Goal: Information Seeking & Learning: Learn about a topic

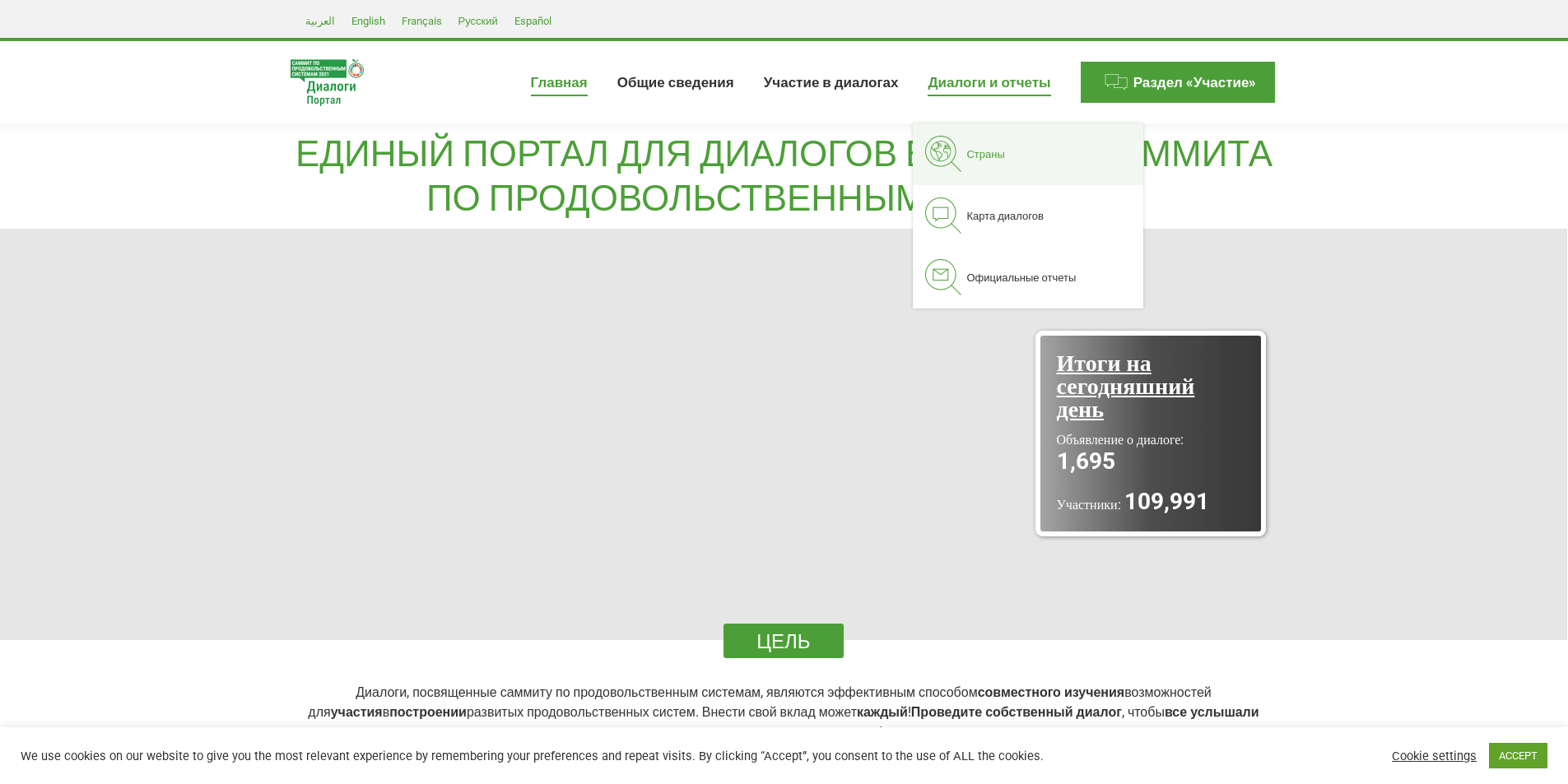
click at [996, 149] on span "Страны" at bounding box center [985, 154] width 38 height 14
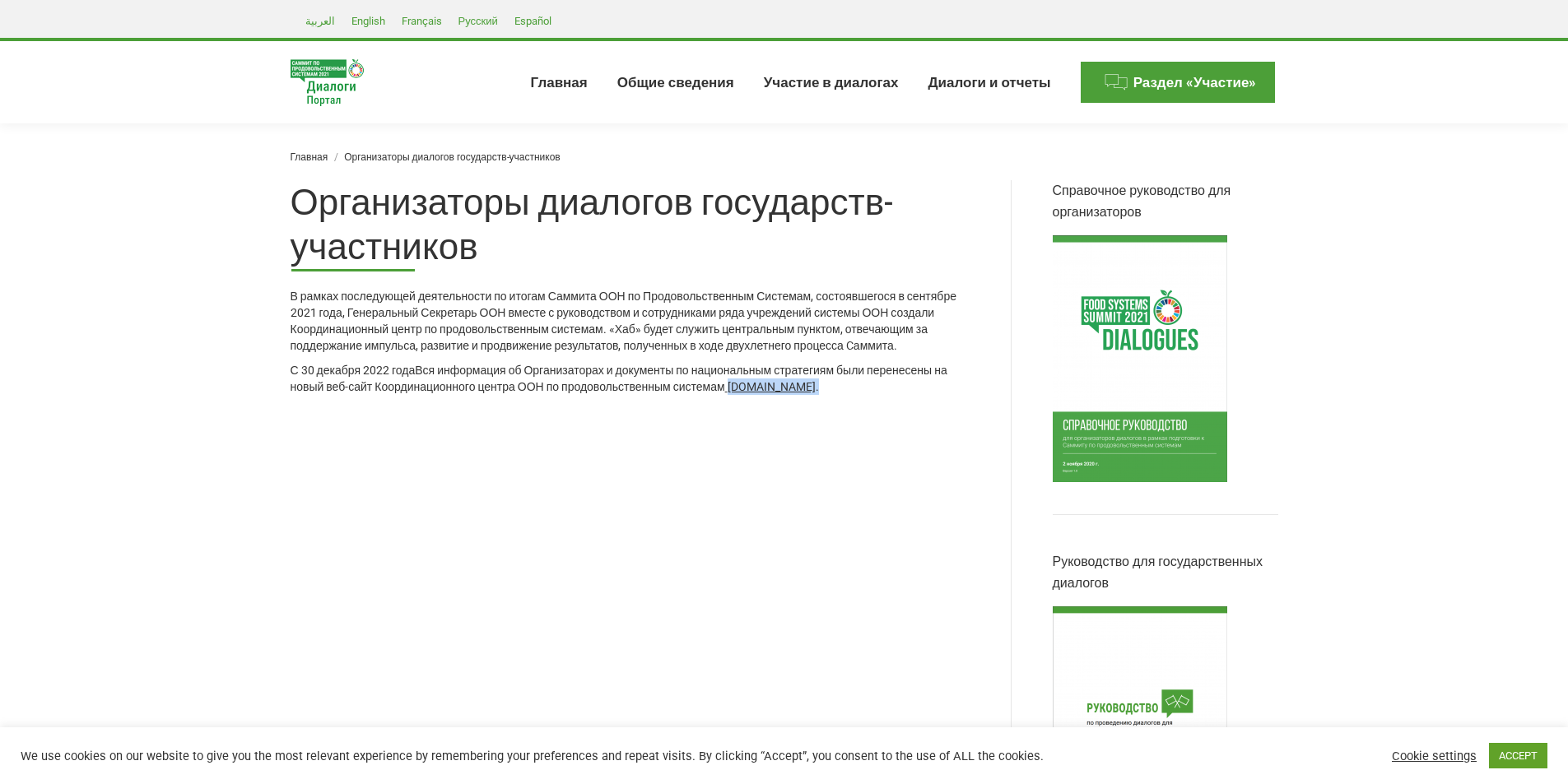
drag, startPoint x: 892, startPoint y: 406, endPoint x: 740, endPoint y: 405, distance: 152.0
click at [740, 395] on div "С 30 декабря 2022 года Вся информация об Организаторах и документы по националь…" at bounding box center [630, 378] width 679 height 32
copy div "www.unfoodsystemshub.org ."
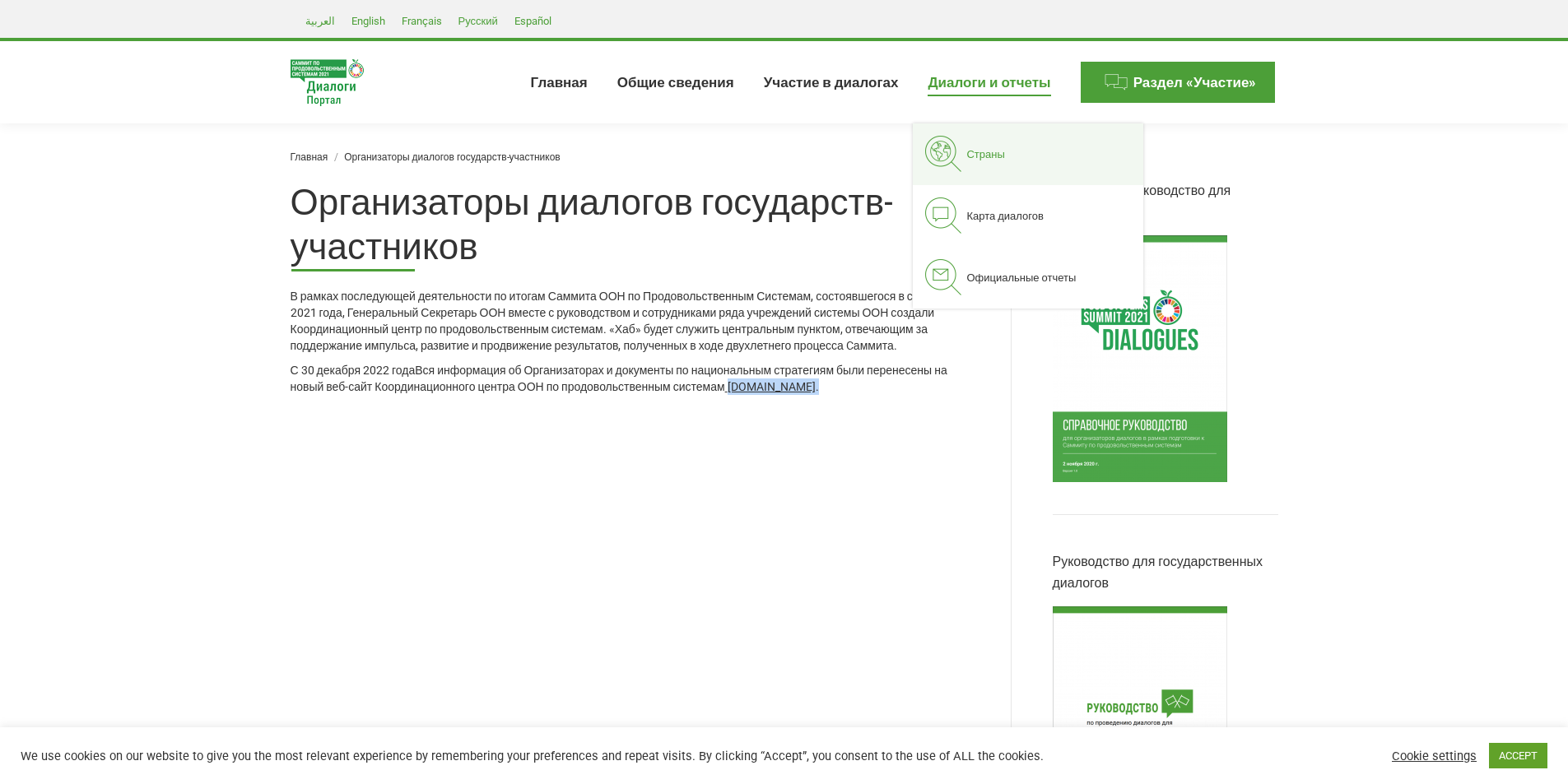
click at [993, 149] on span "Страны" at bounding box center [985, 154] width 38 height 14
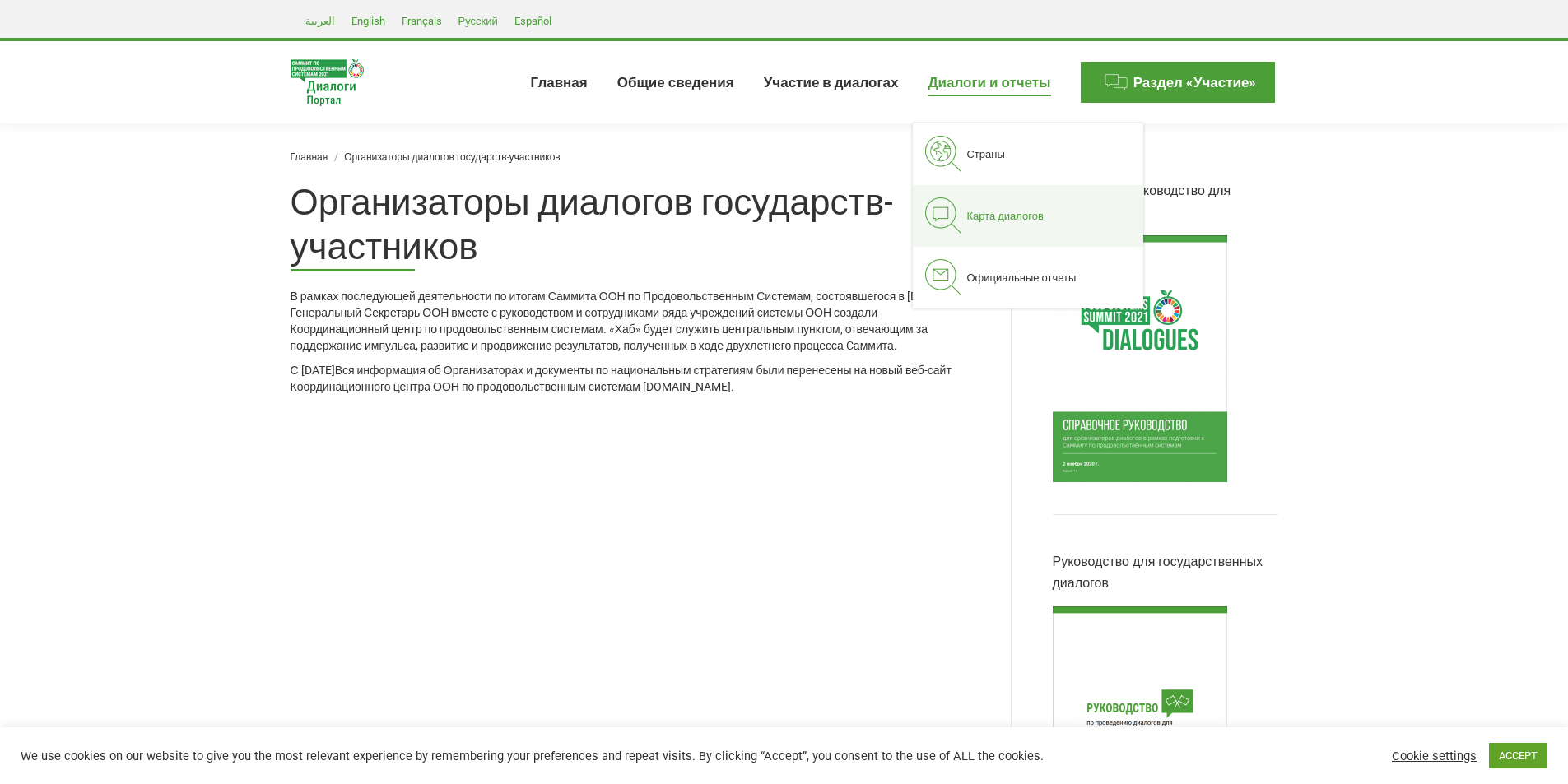
click at [1018, 212] on span "Карта диалогов" at bounding box center [1005, 215] width 77 height 14
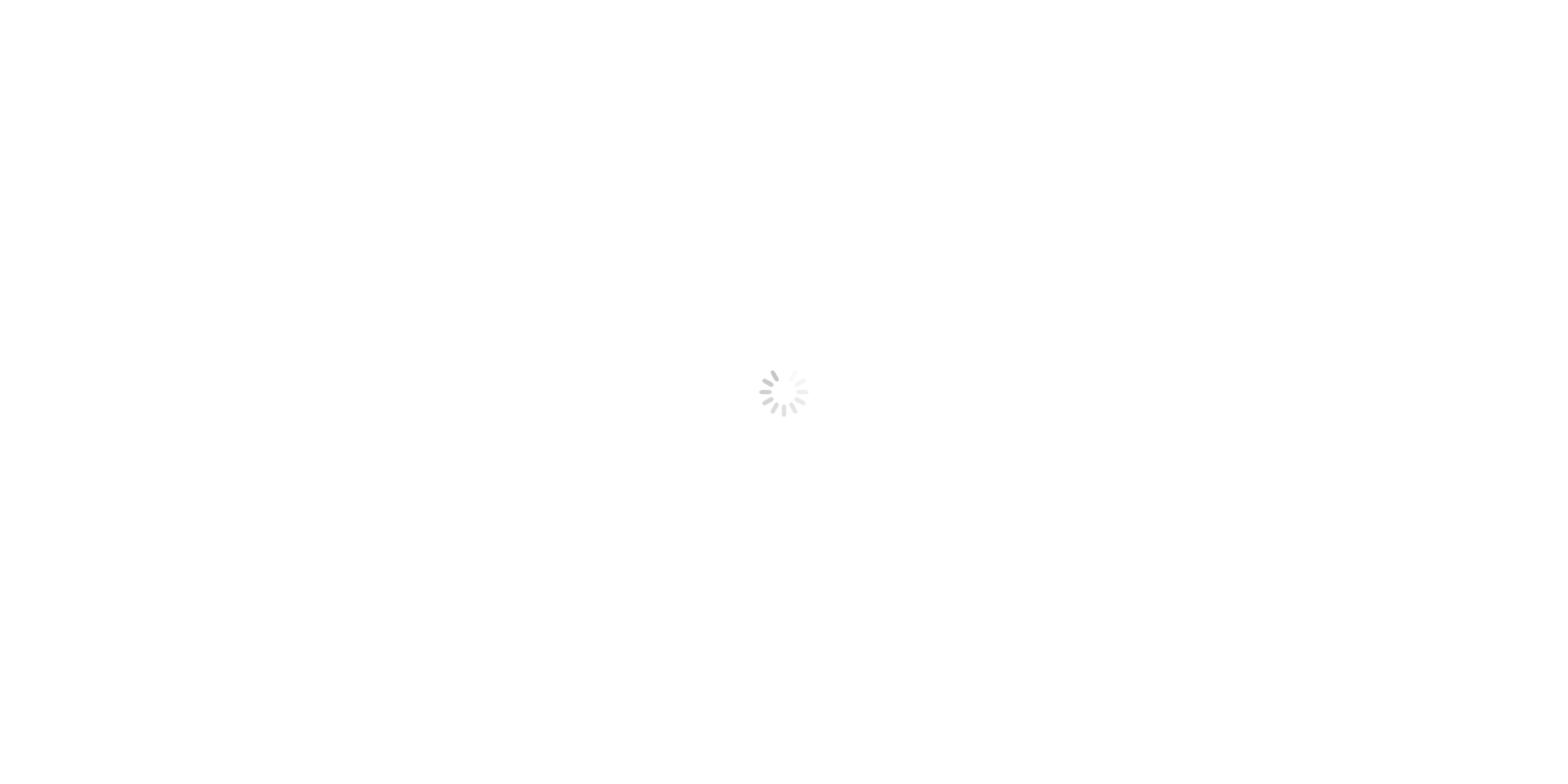
select select
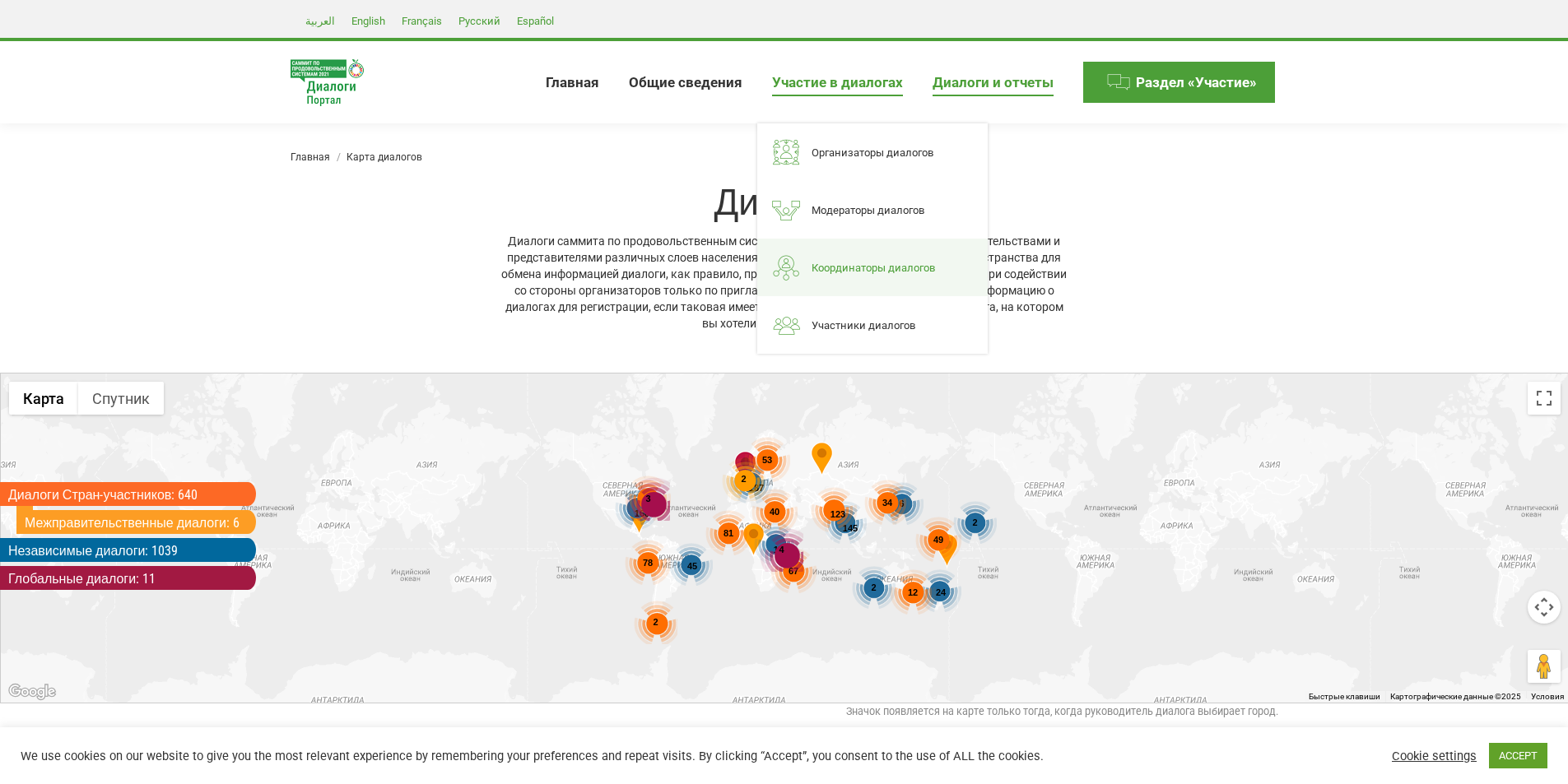
click at [868, 263] on span "Координаторы диалогов" at bounding box center [873, 267] width 123 height 14
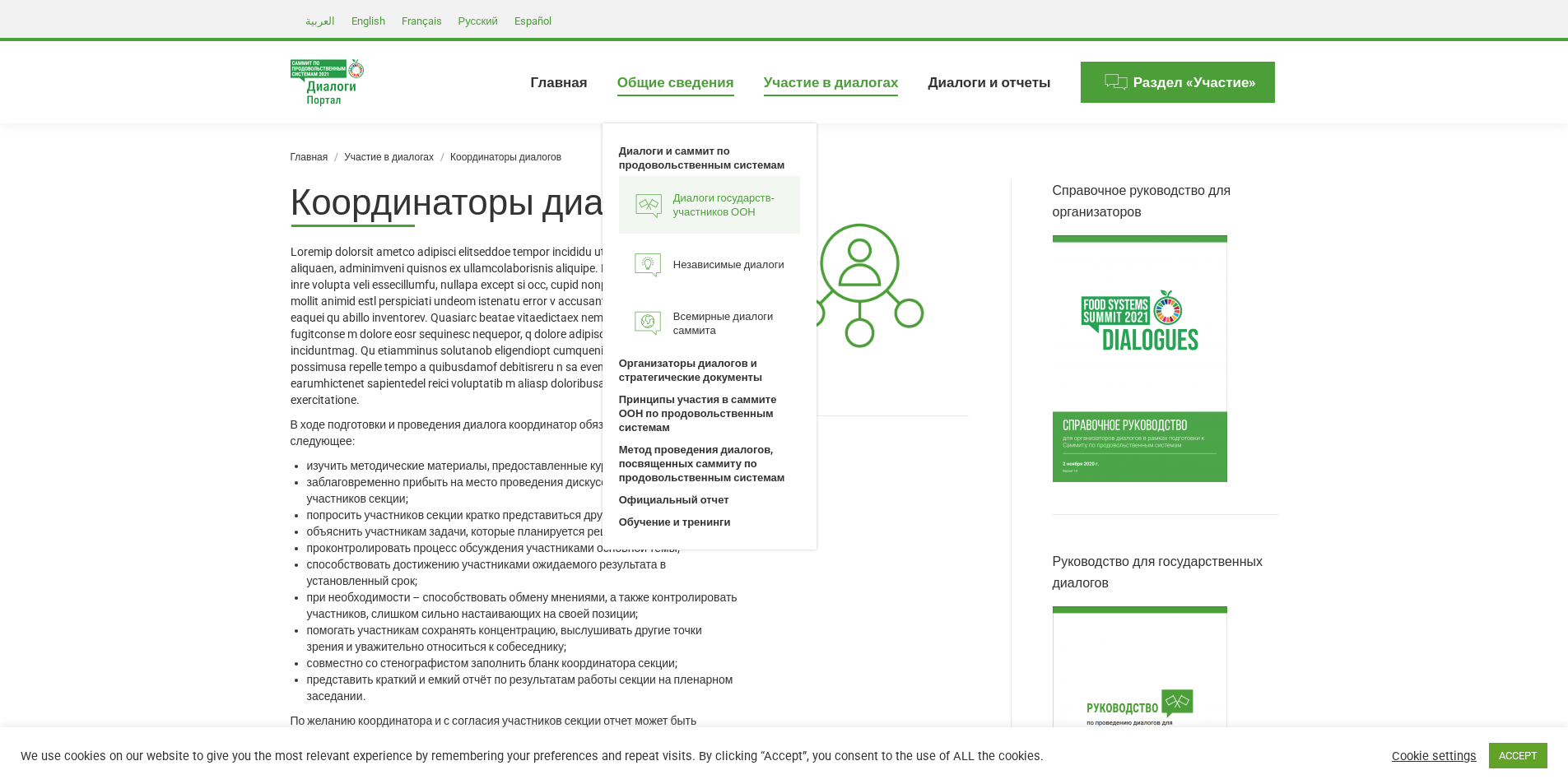
click at [735, 218] on span "Диалоги государств-участников ООН" at bounding box center [733, 205] width 119 height 28
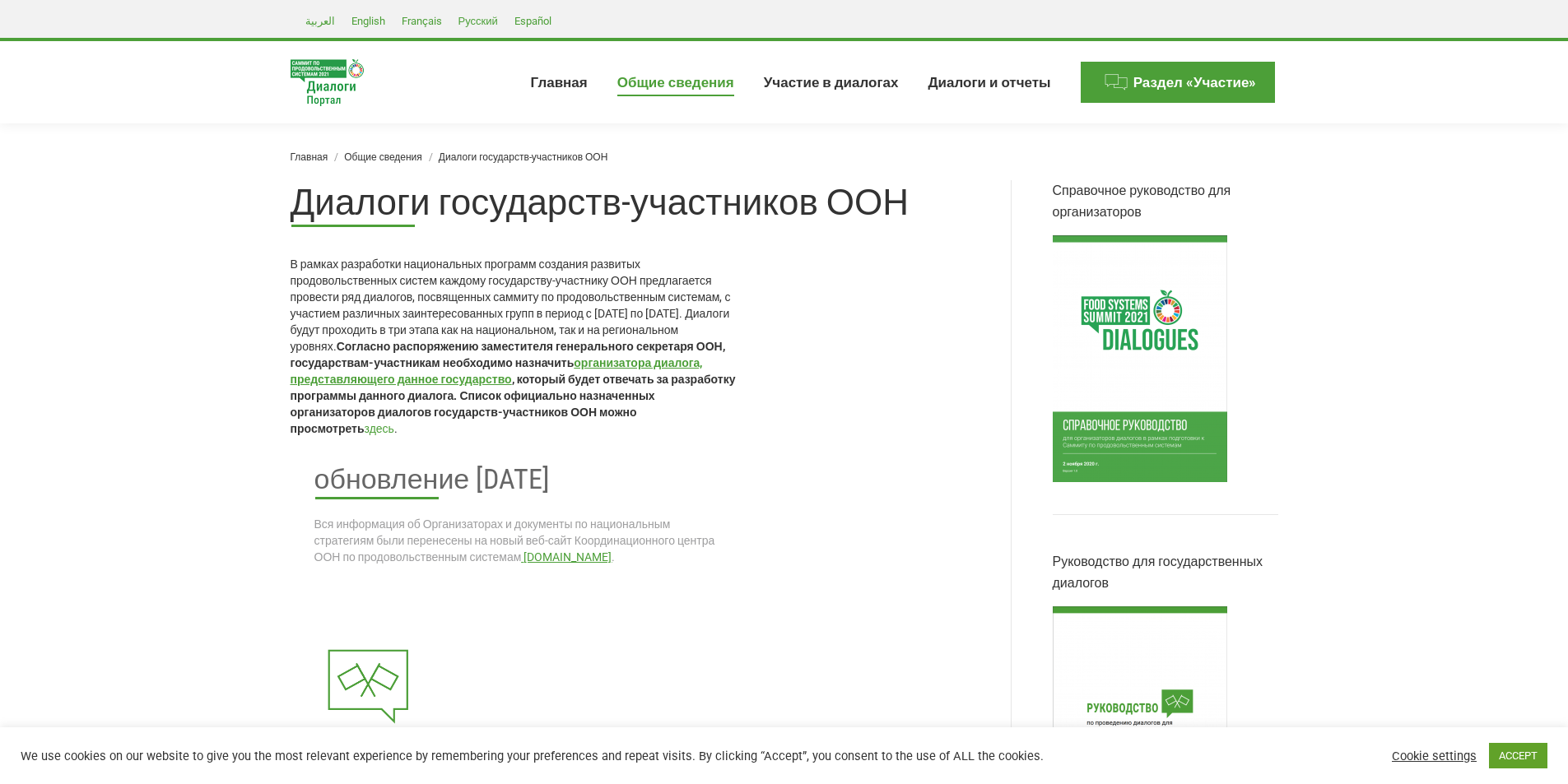
click at [394, 430] on link "здесь" at bounding box center [379, 429] width 30 height 13
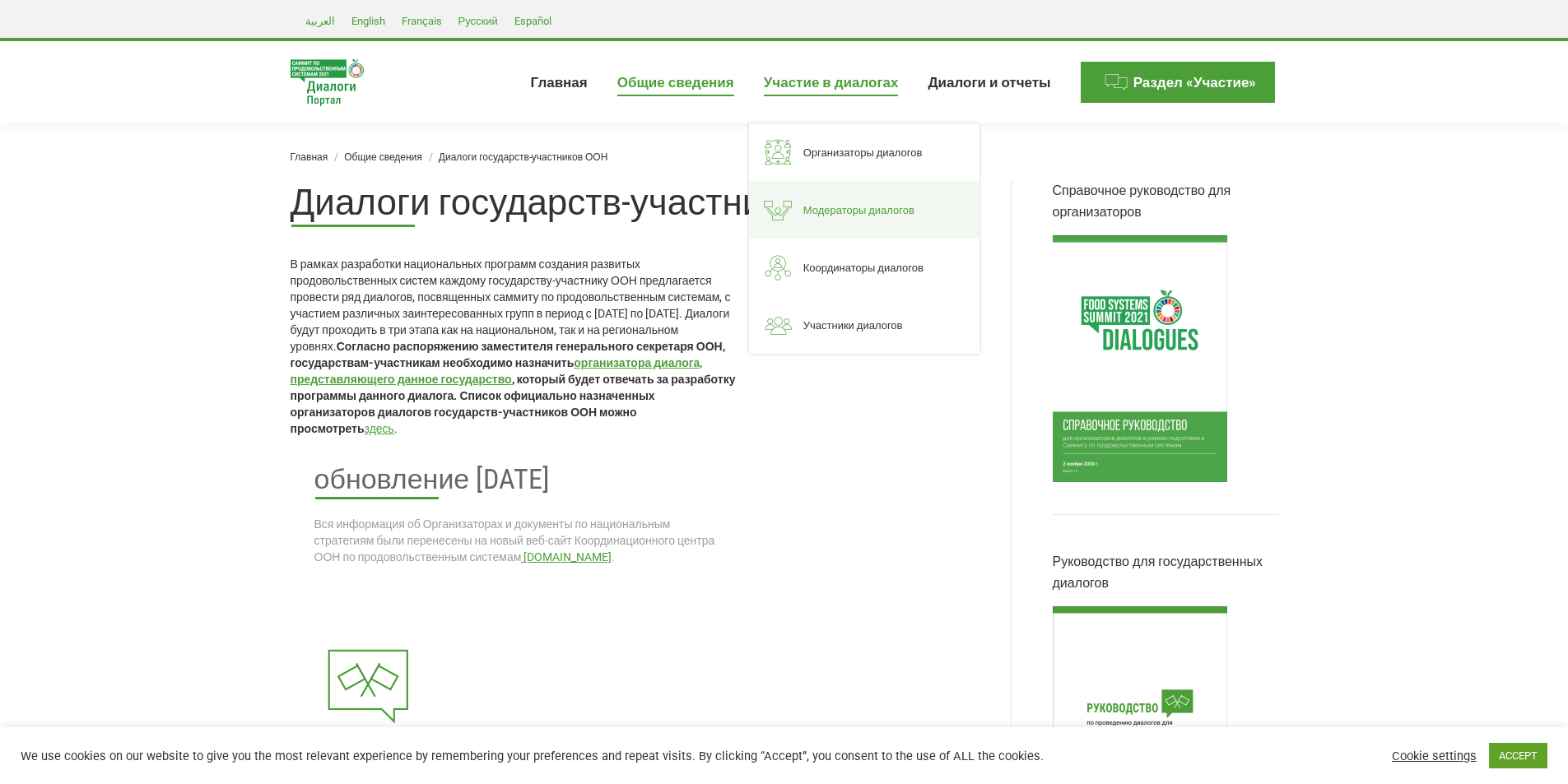
click at [848, 209] on span "Модераторы диалогов" at bounding box center [859, 210] width 111 height 14
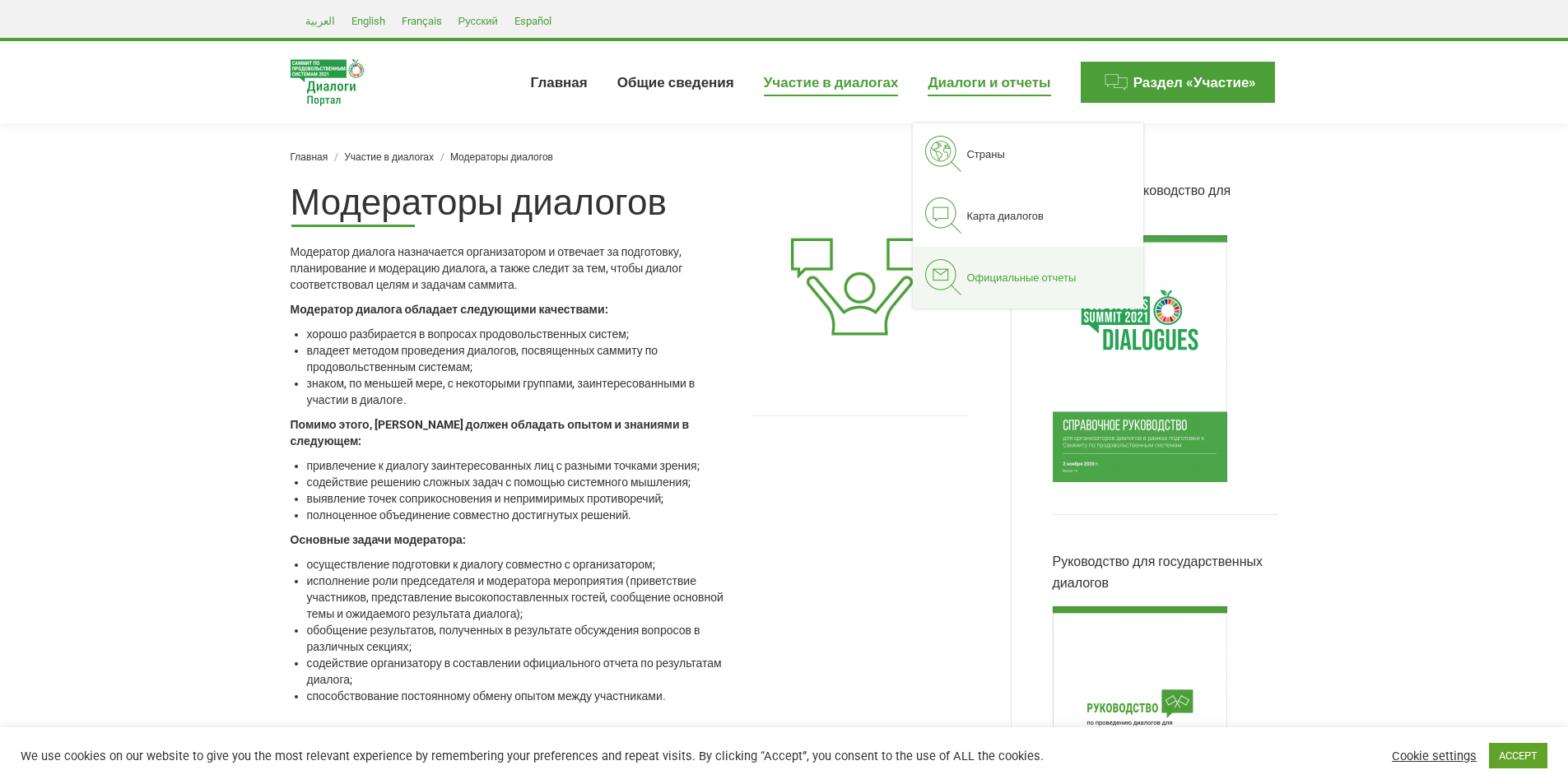
click at [1018, 277] on span "Официальные отчеты" at bounding box center [1022, 277] width 109 height 14
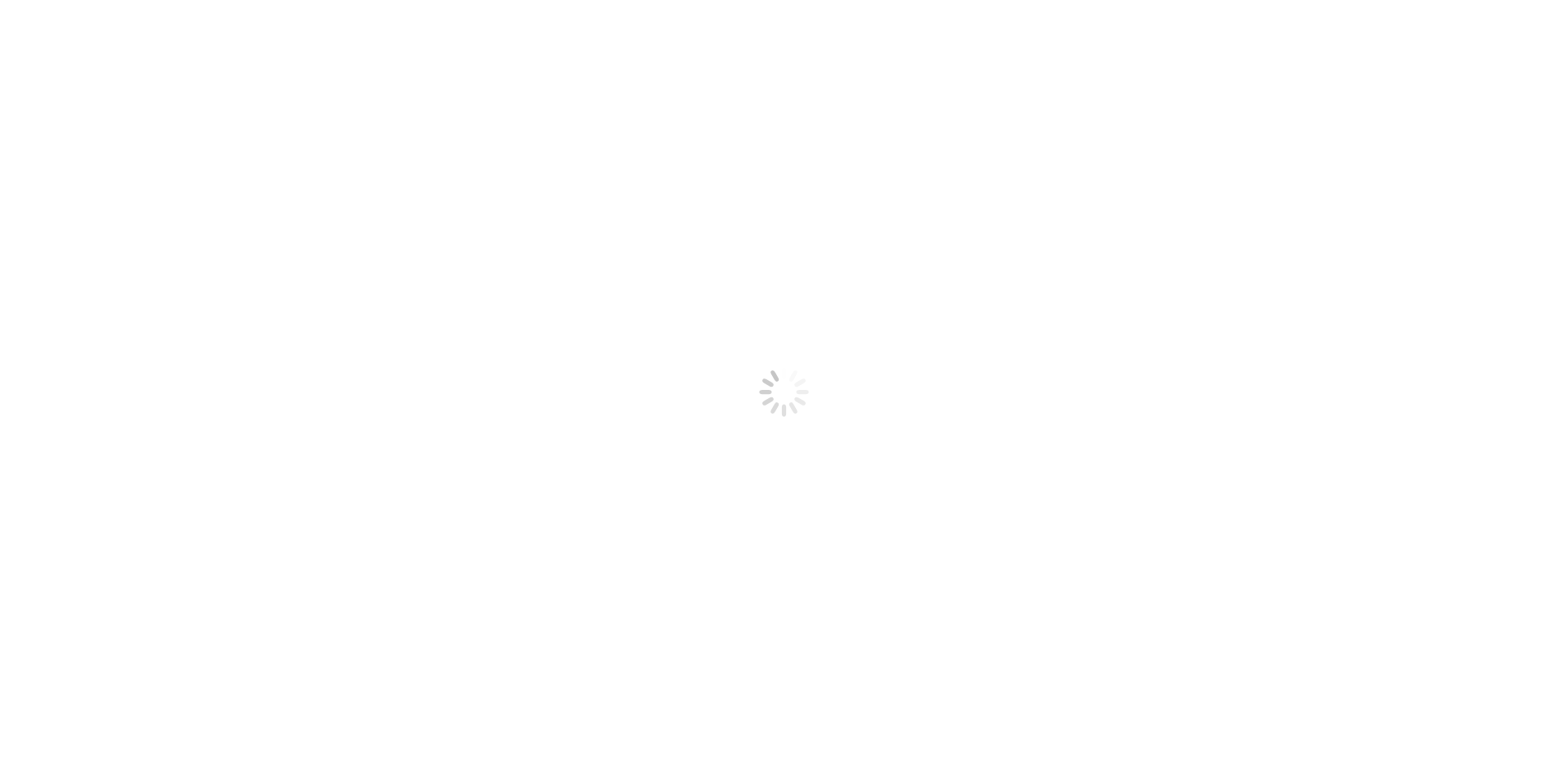
select select
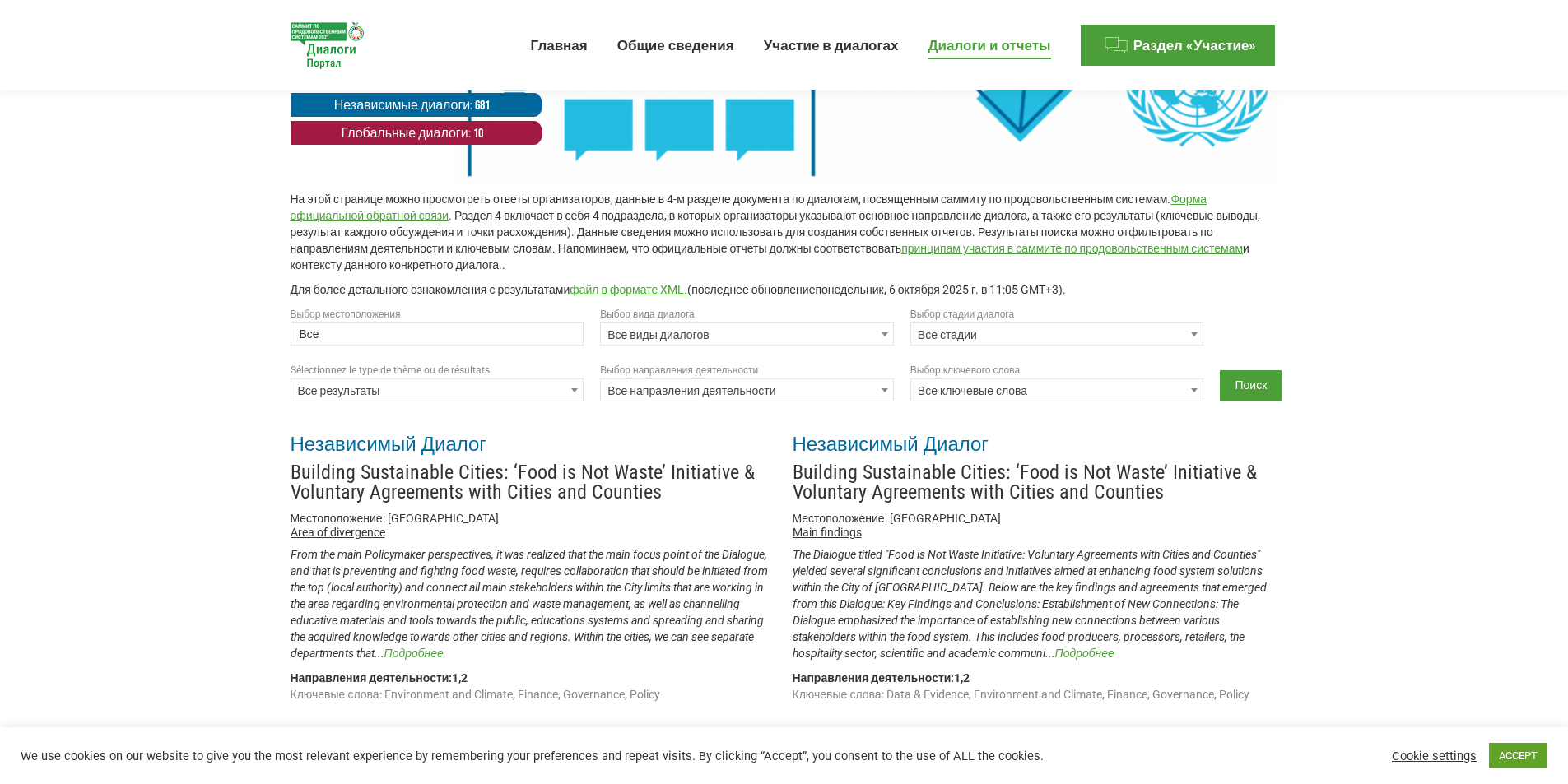
scroll to position [247, 0]
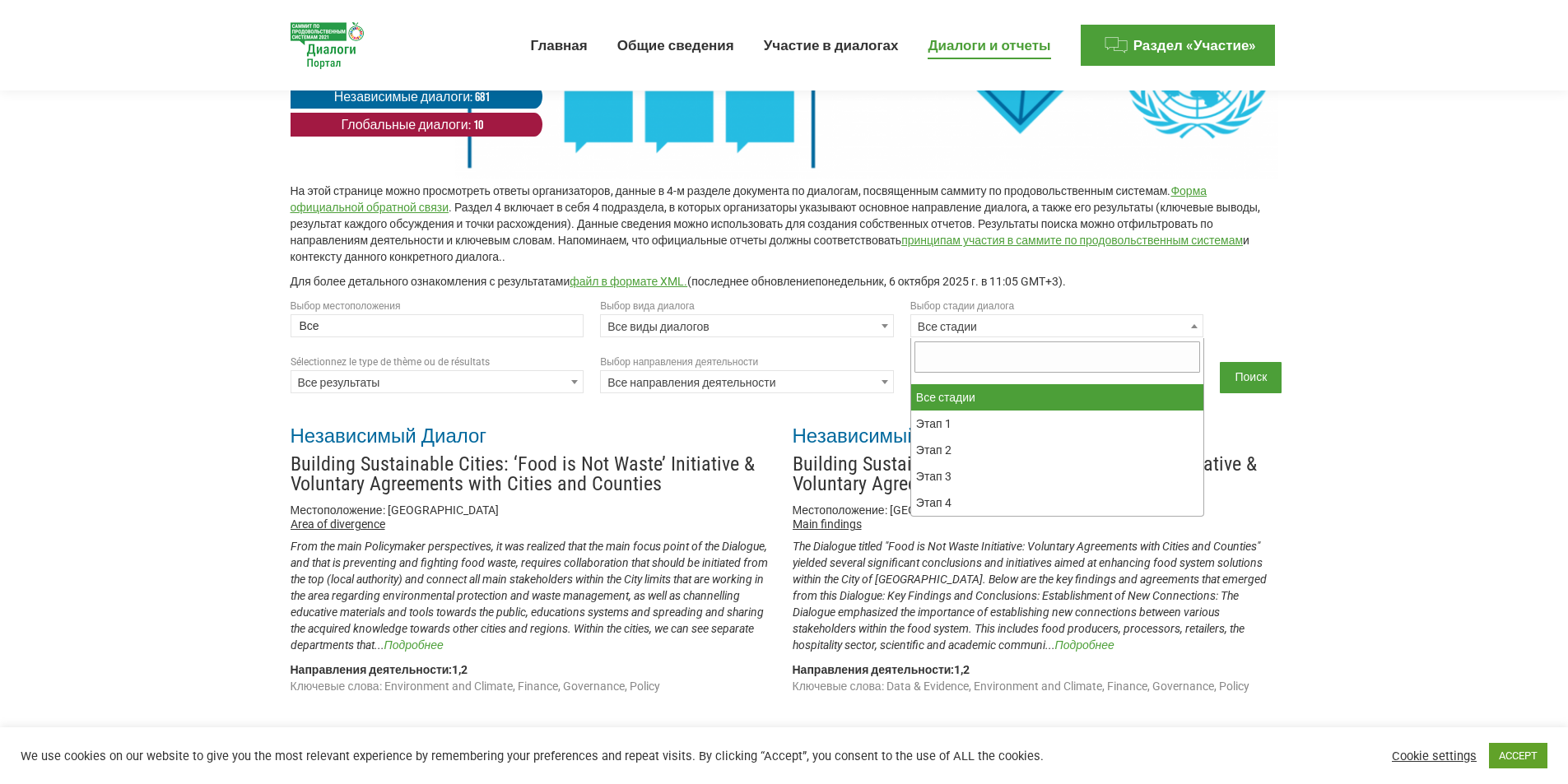
click at [1198, 328] on b at bounding box center [1194, 327] width 6 height 4
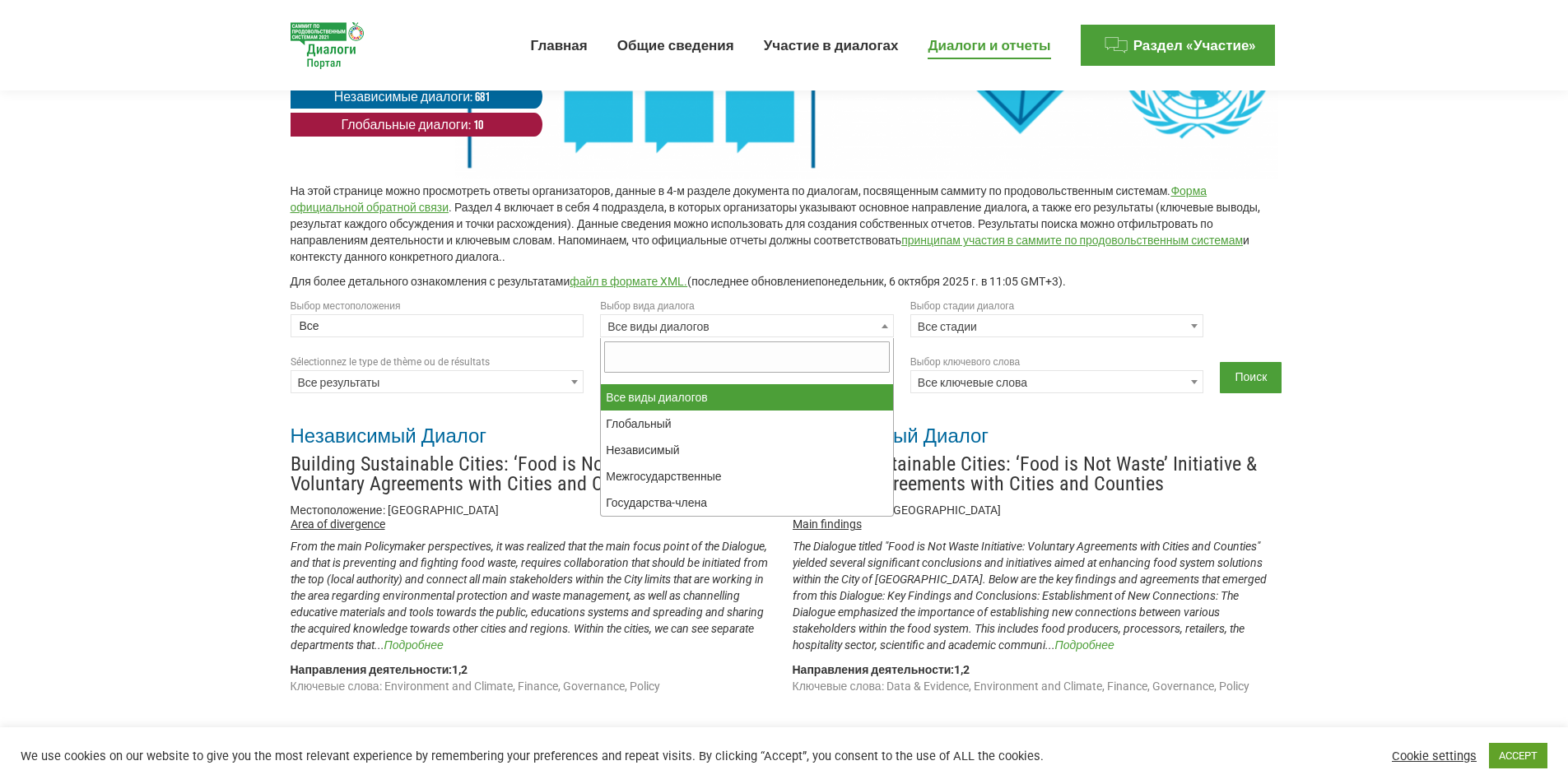
click at [883, 332] on span at bounding box center [885, 326] width 17 height 21
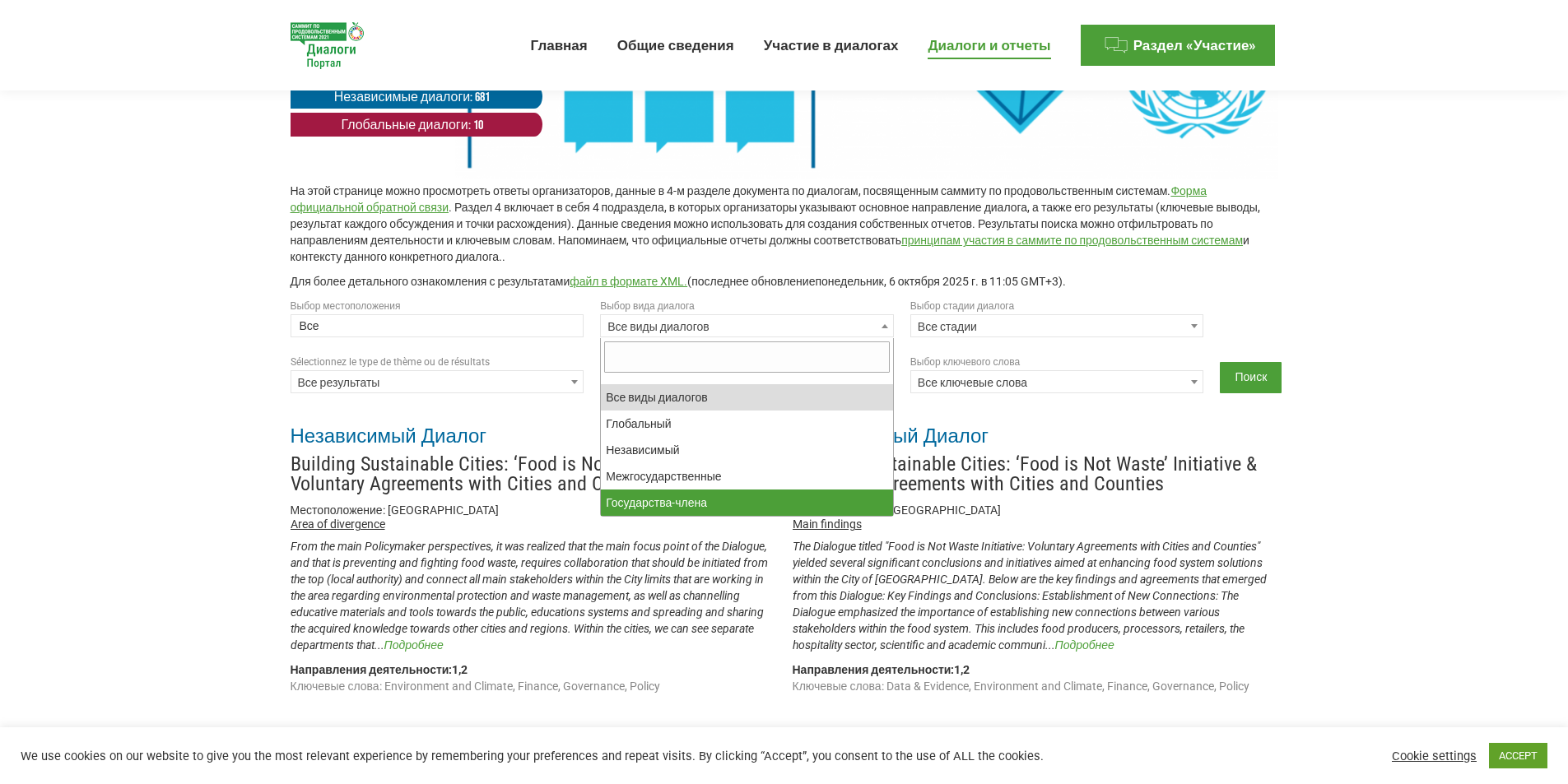
select select "national"
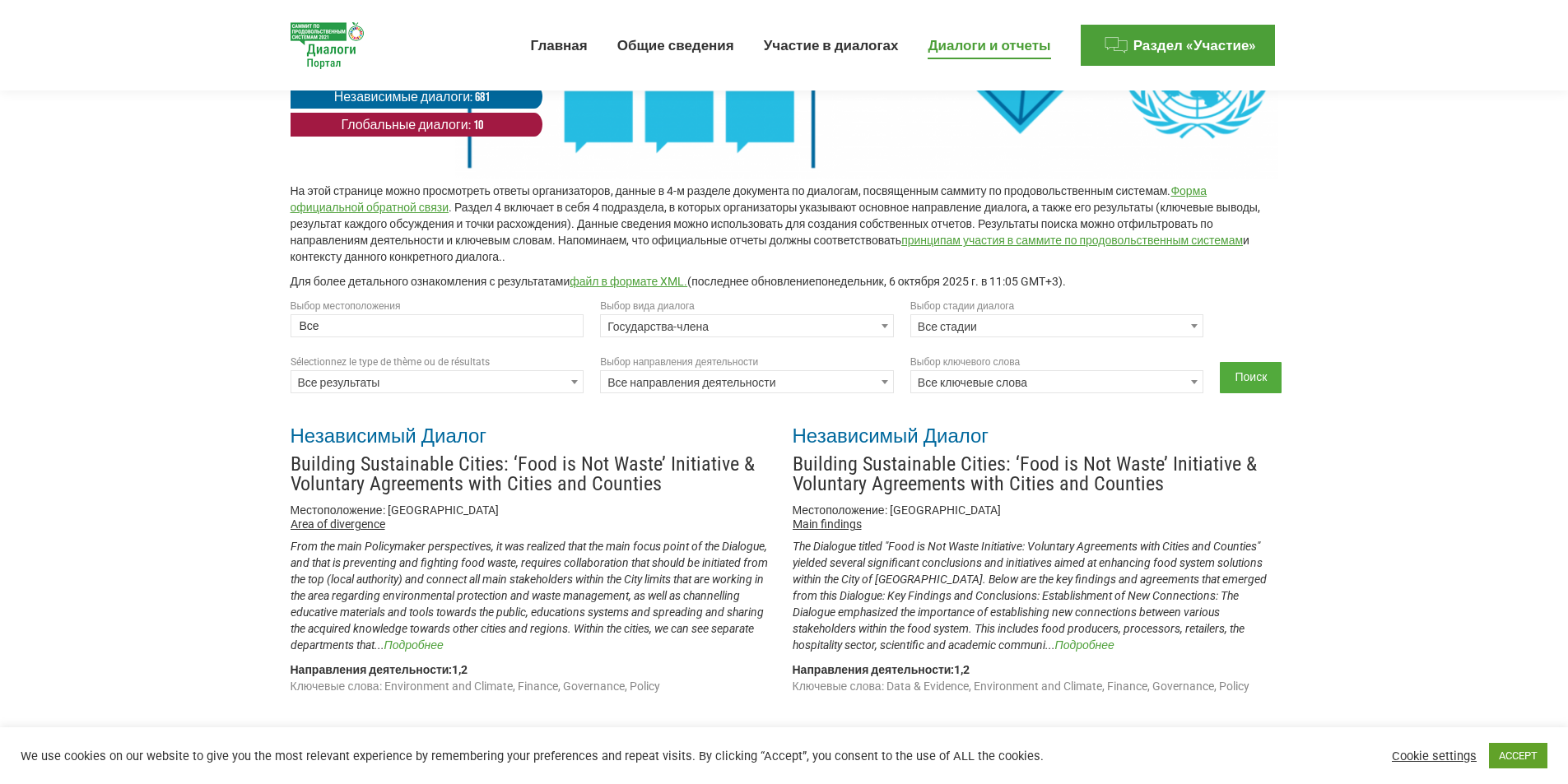
click at [1235, 381] on input "Поиск" at bounding box center [1251, 378] width 62 height 32
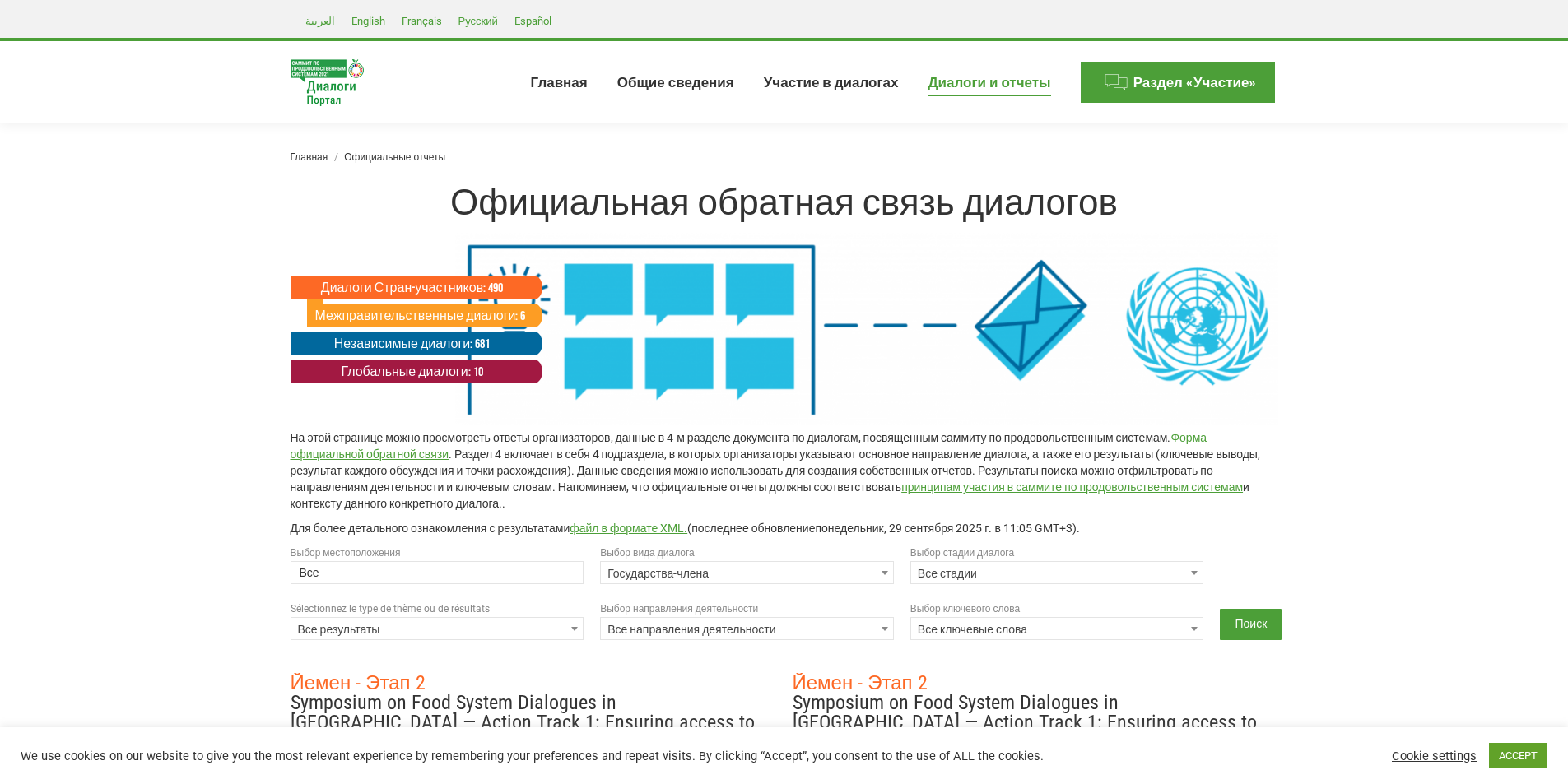
select select
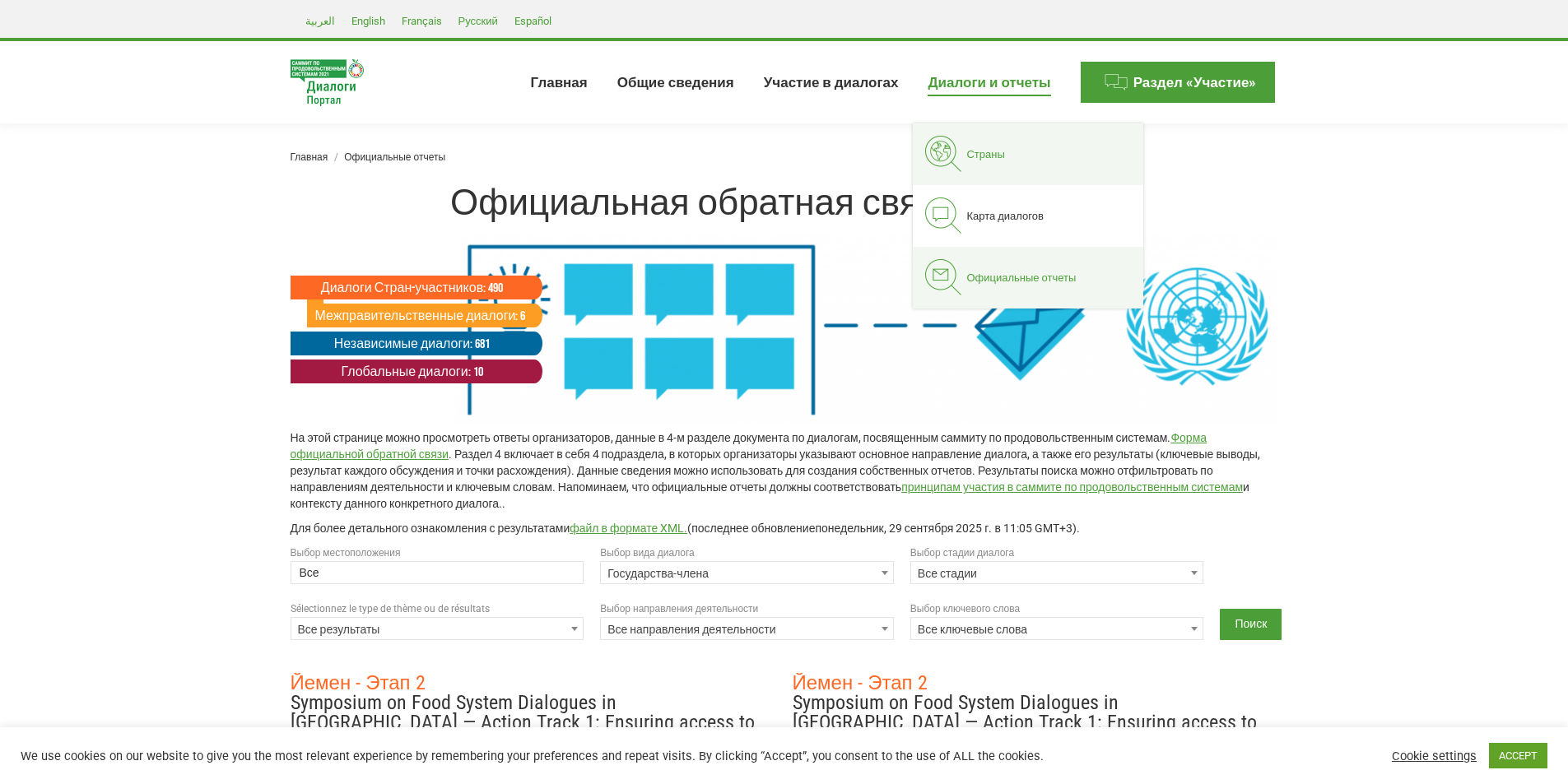
click at [992, 150] on span "Страны" at bounding box center [985, 154] width 38 height 14
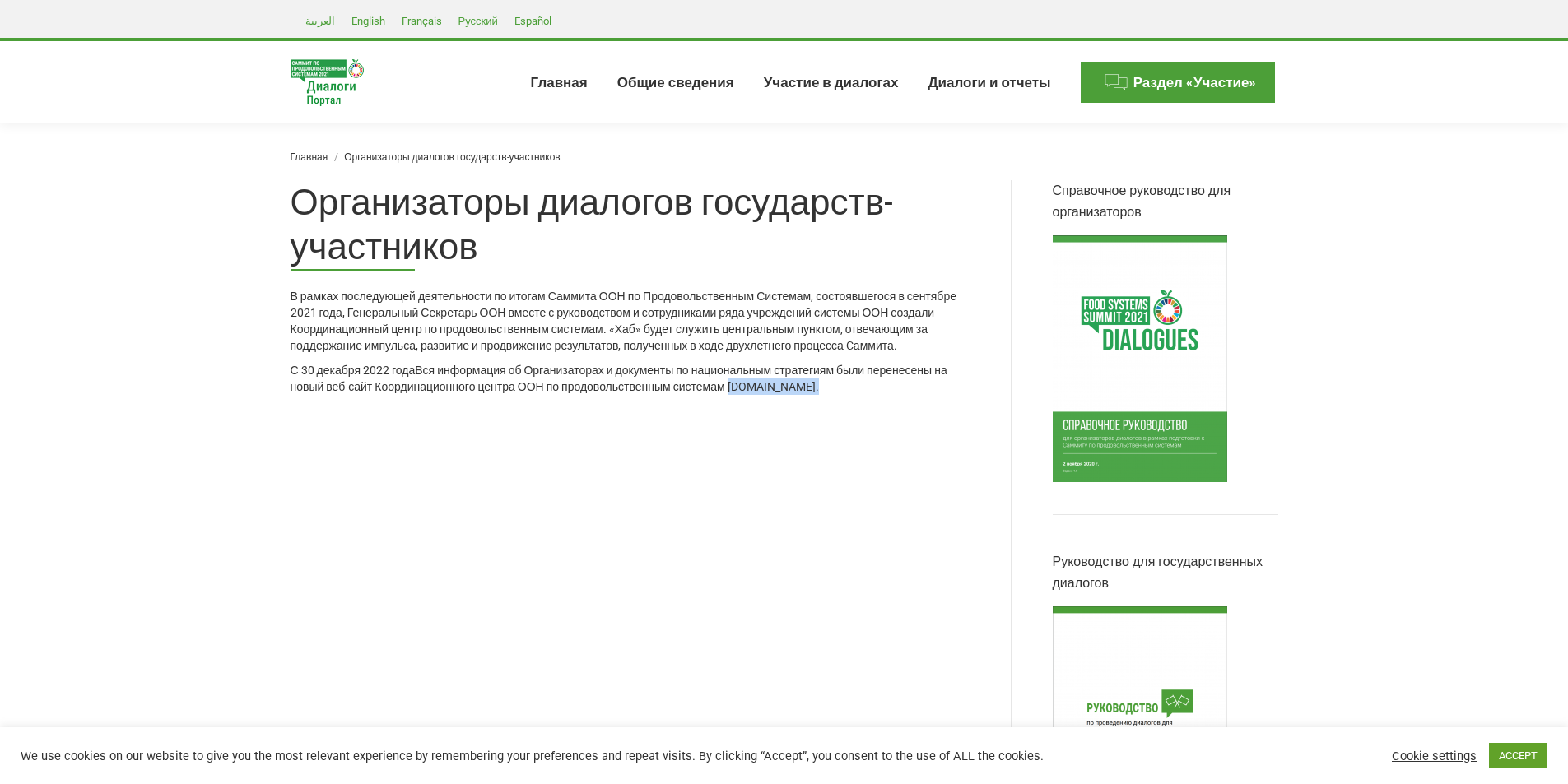
drag, startPoint x: 744, startPoint y: 400, endPoint x: 893, endPoint y: 400, distance: 149.0
click at [893, 395] on div "С 30 декабря 2022 года Вся информация об Организаторах и документы по националь…" at bounding box center [630, 378] width 679 height 32
copy div "www.unfoodsystemshub.org ."
click at [824, 392] on div "С 30 декабря 2022 года Вся информация об Организаторах и документы по националь…" at bounding box center [630, 378] width 679 height 32
click at [816, 393] on span "www.unfoodsystemshub.org" at bounding box center [771, 387] width 88 height 13
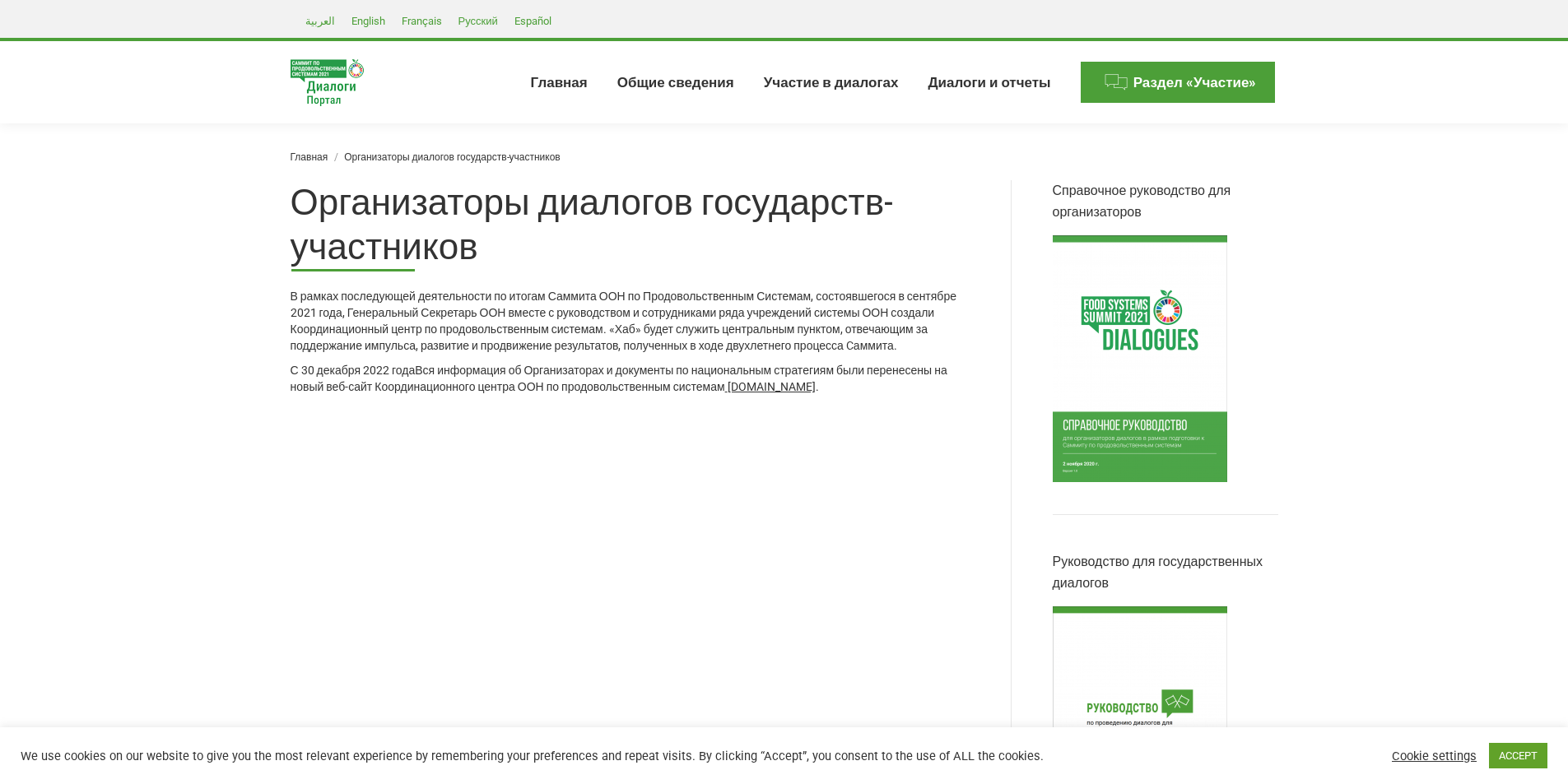
click at [303, 70] on img at bounding box center [327, 83] width 73 height 47
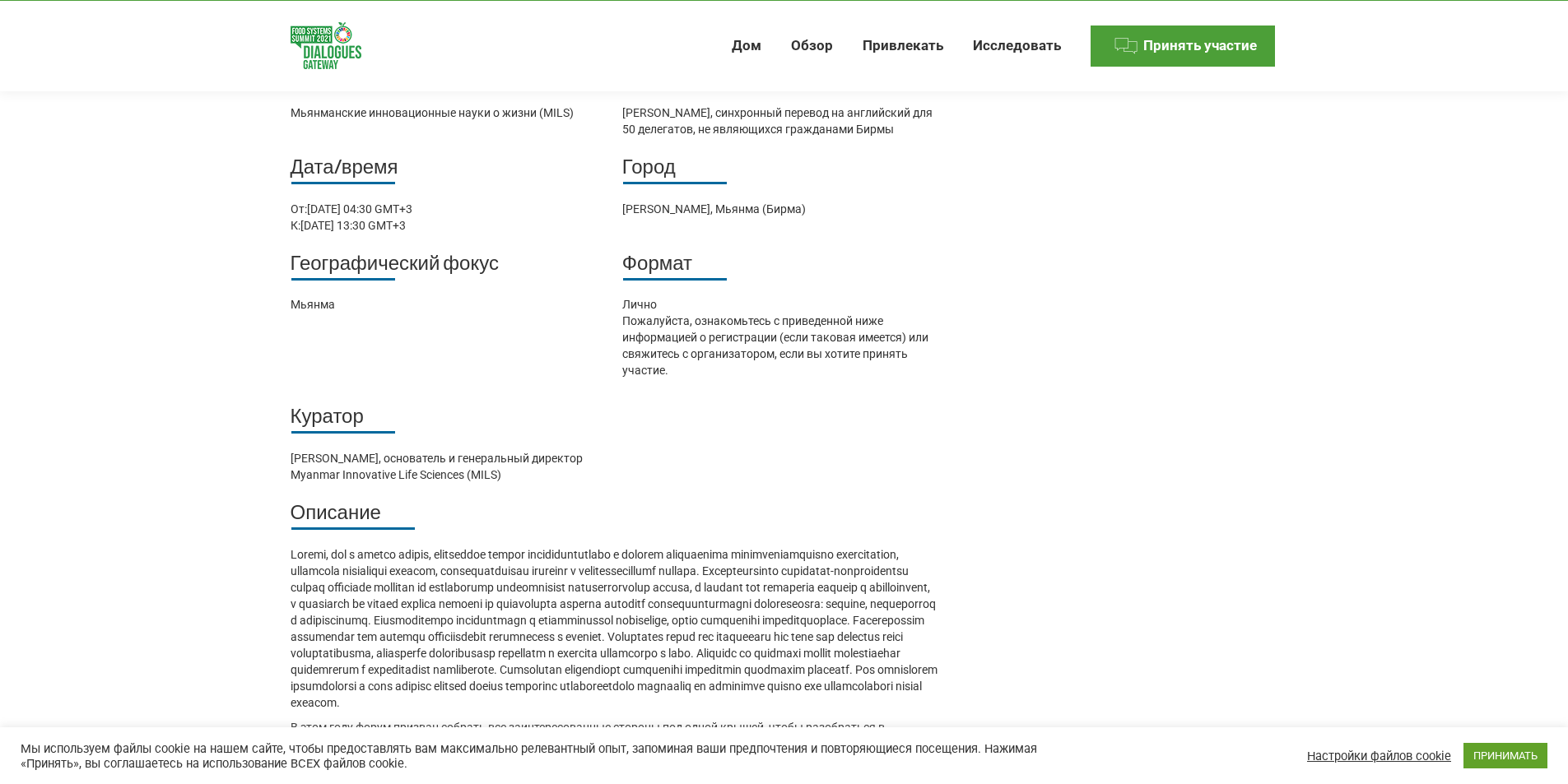
scroll to position [1114, 0]
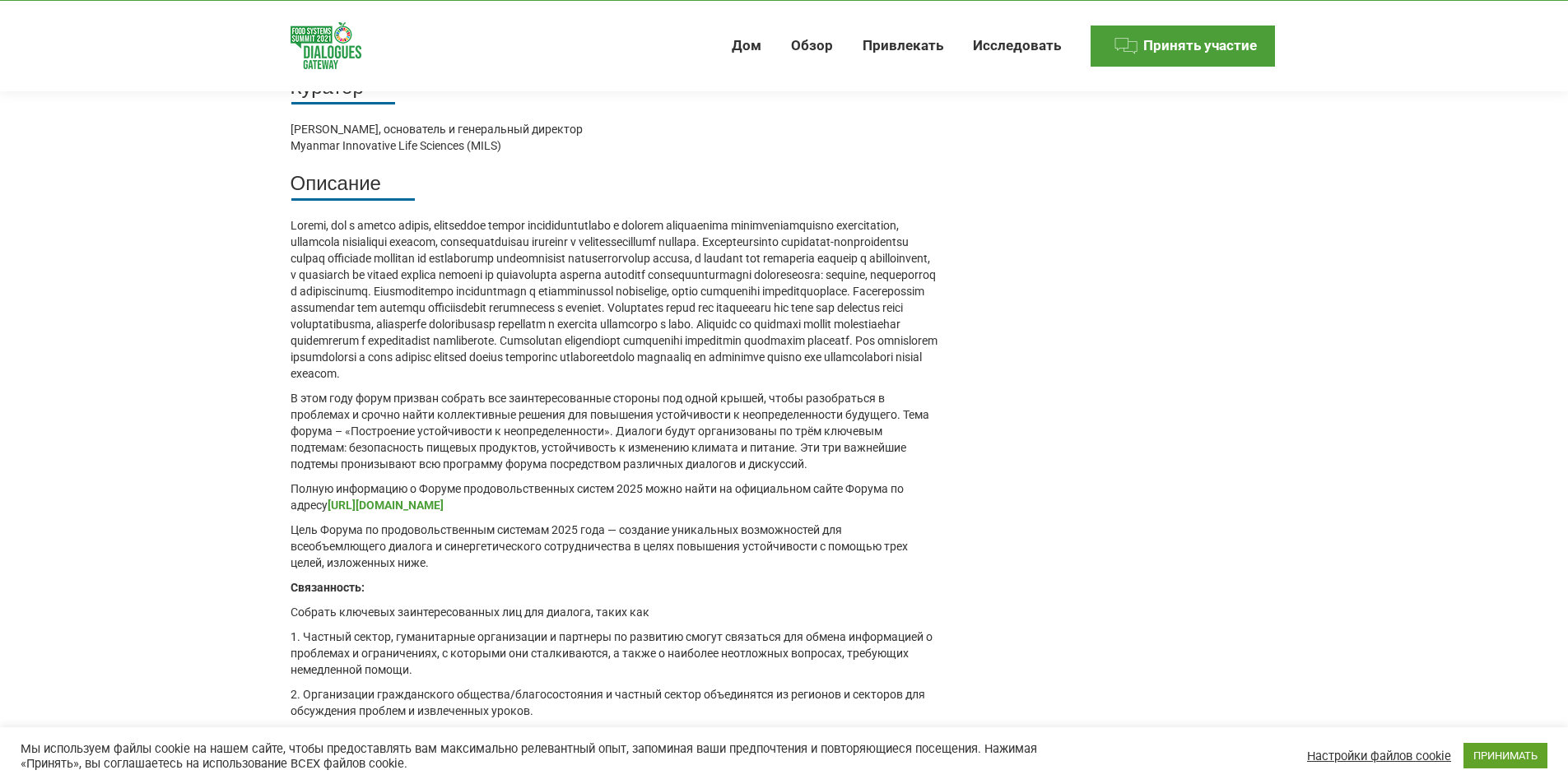
click at [443, 512] on font "https://www.foodsystemsforum.com/" at bounding box center [385, 506] width 116 height 13
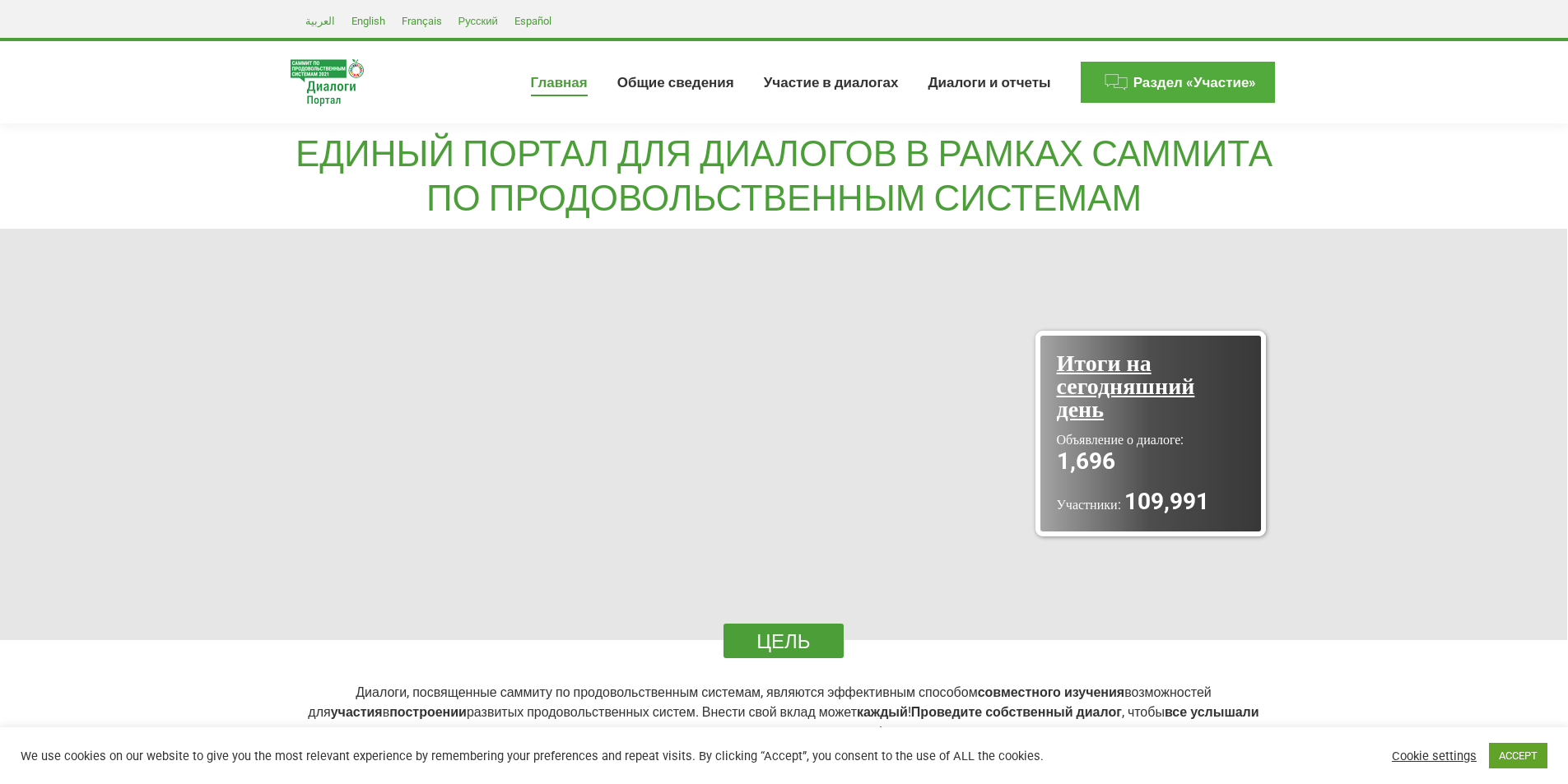
click at [1182, 84] on span "Раздел «Участие»" at bounding box center [1195, 83] width 123 height 18
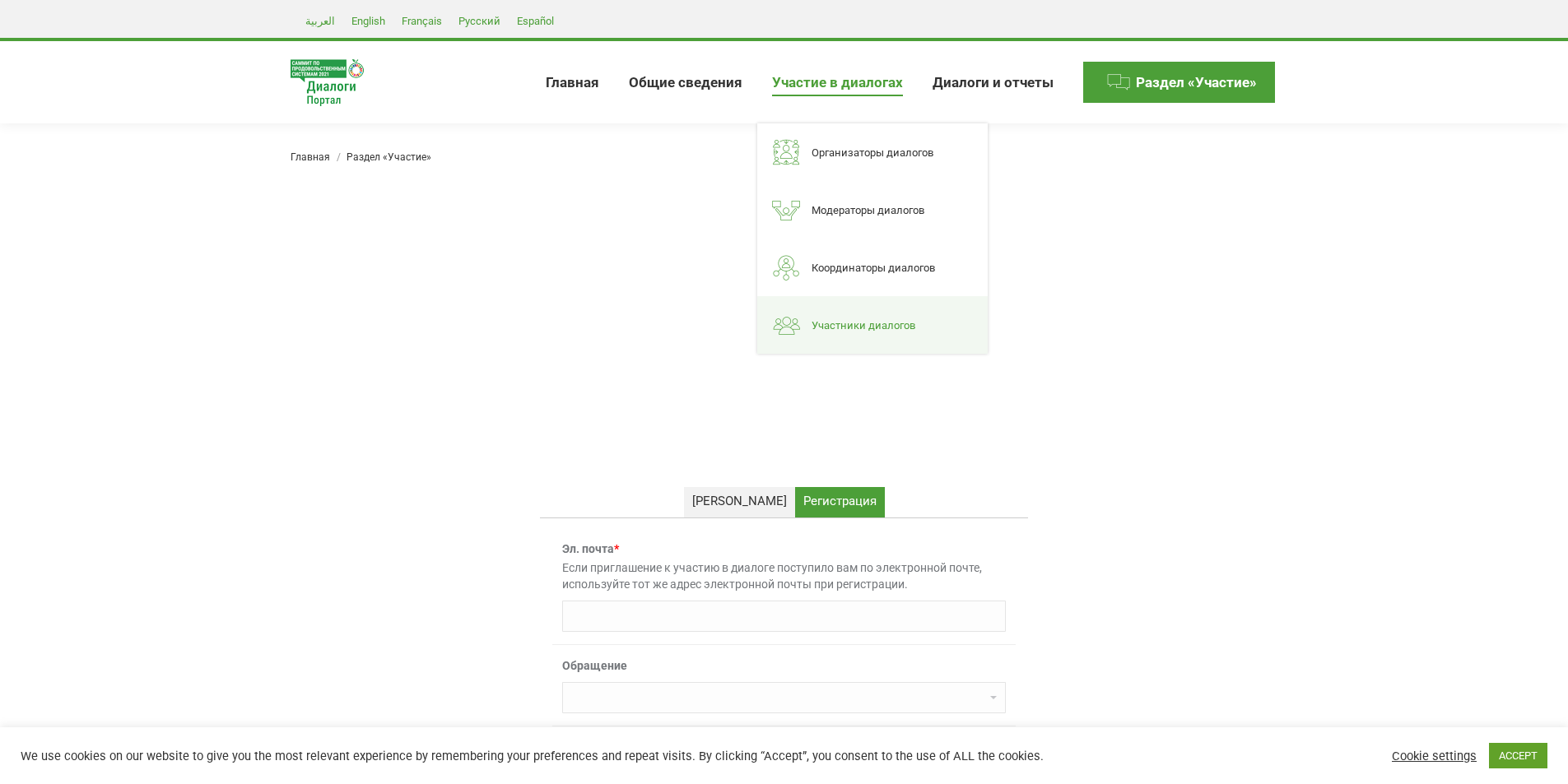
click at [842, 318] on span "Участники диалогов" at bounding box center [864, 325] width 104 height 14
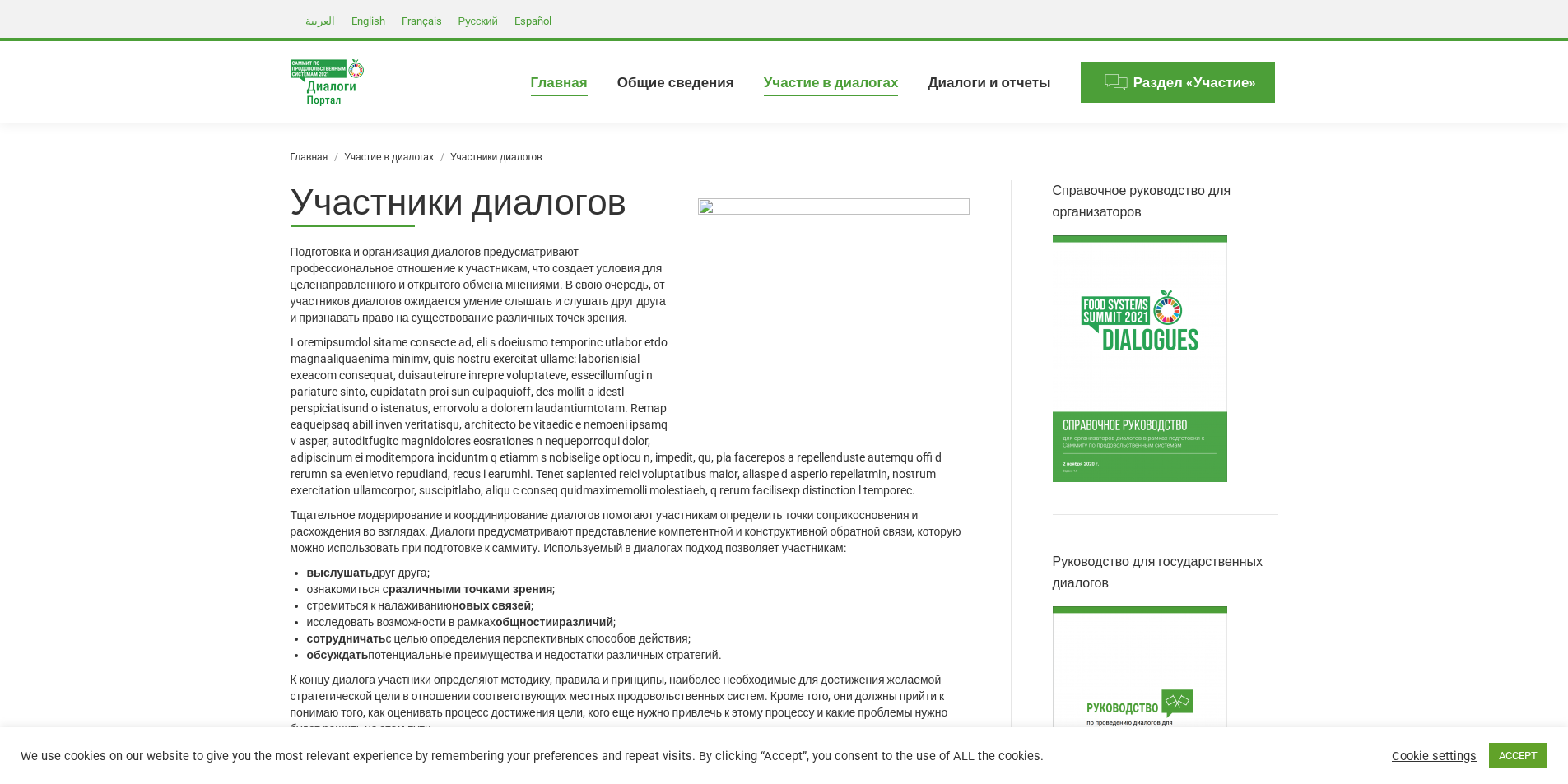
click at [587, 81] on span "Главная" at bounding box center [559, 83] width 57 height 18
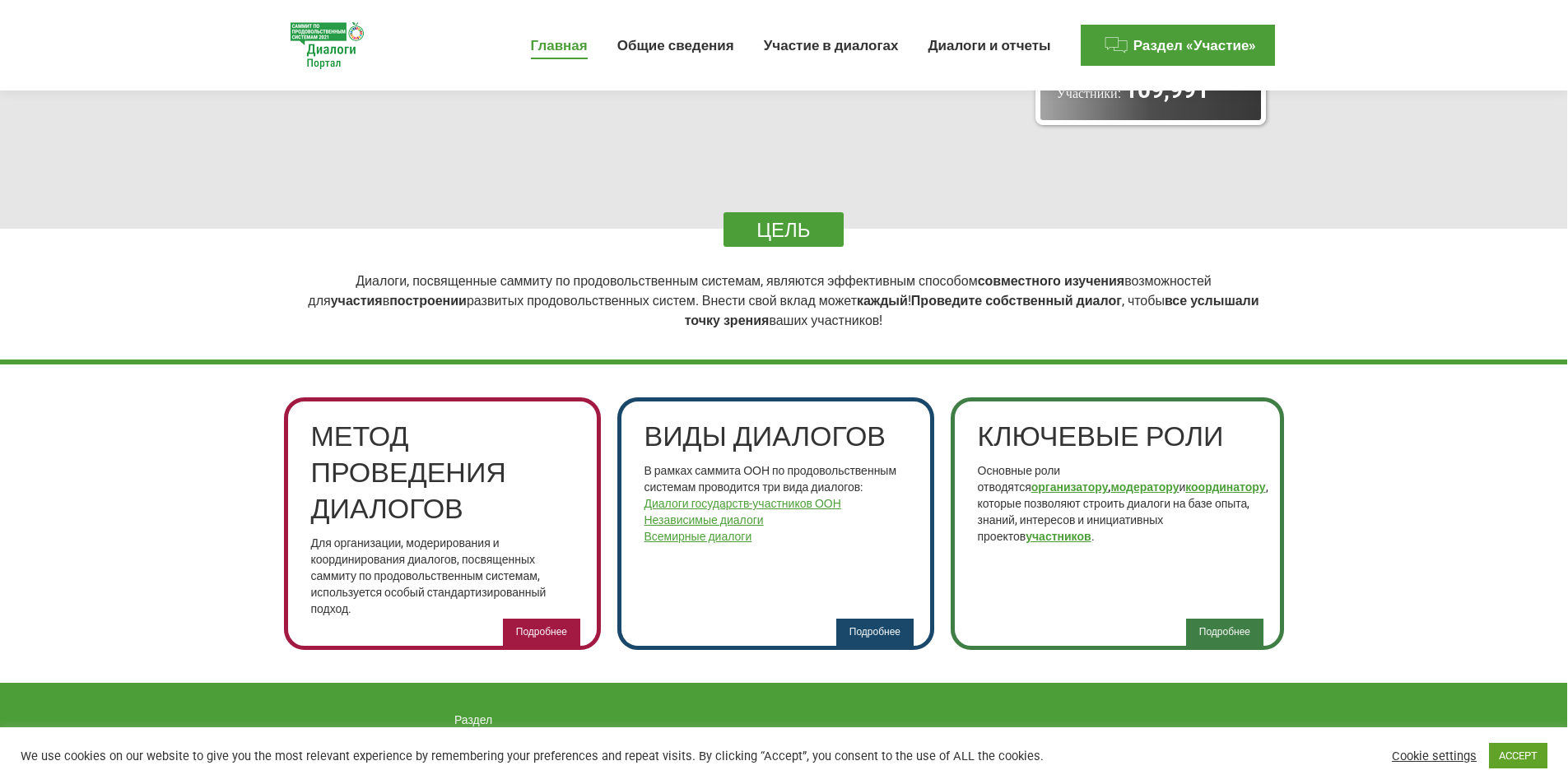
scroll to position [494, 0]
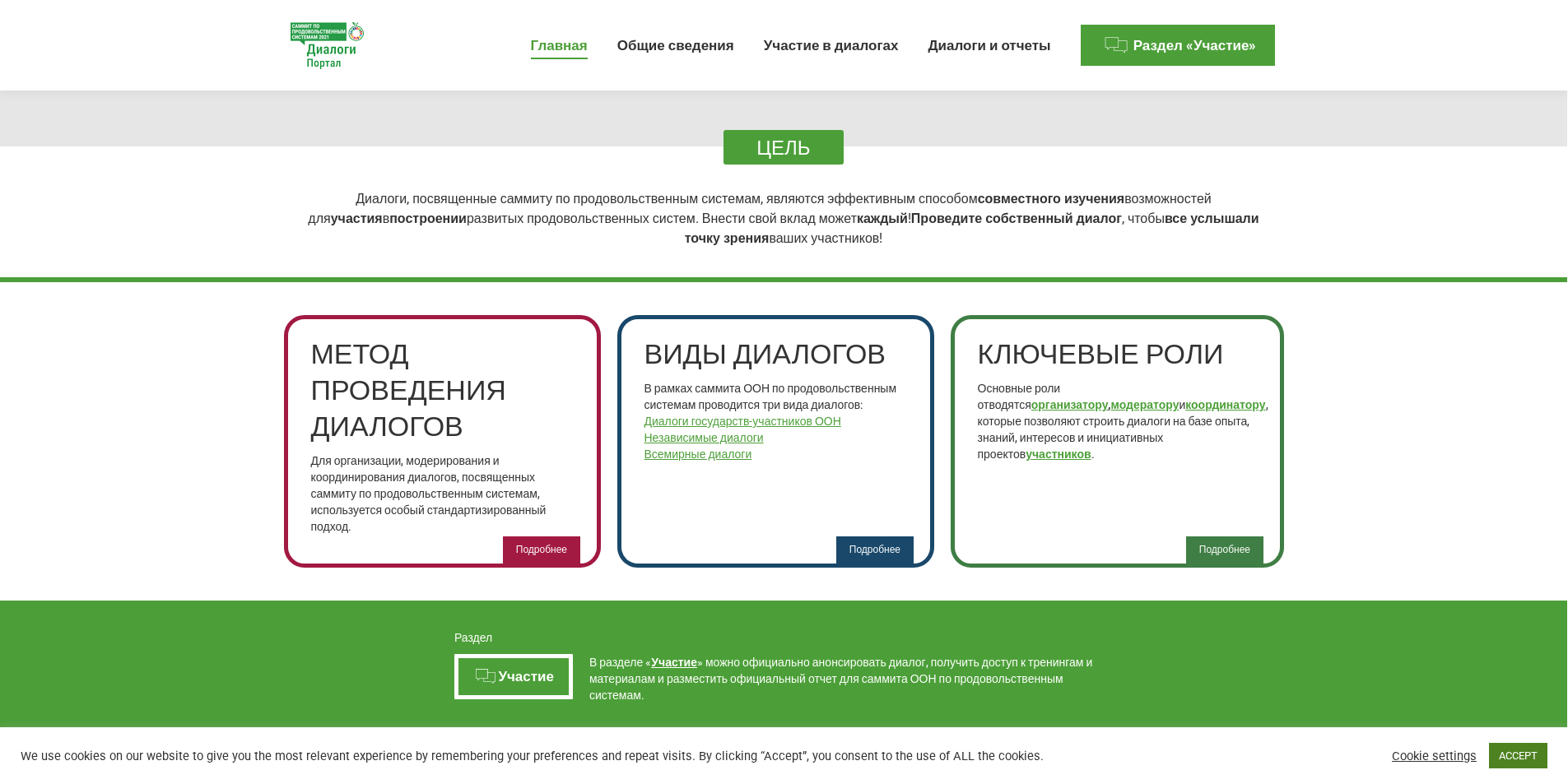
click at [1493, 752] on link "ACCEPT" at bounding box center [1518, 756] width 58 height 26
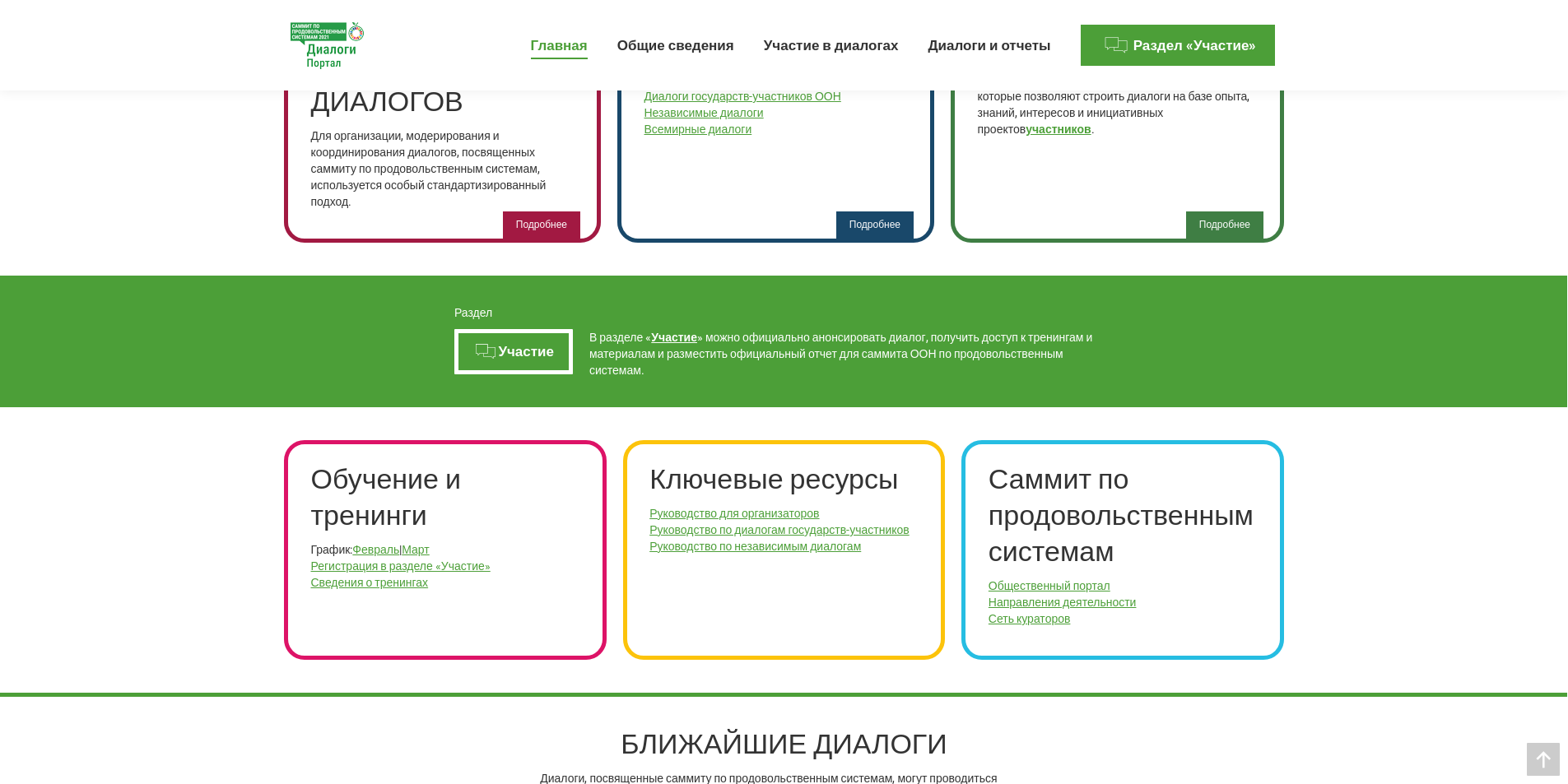
scroll to position [823, 0]
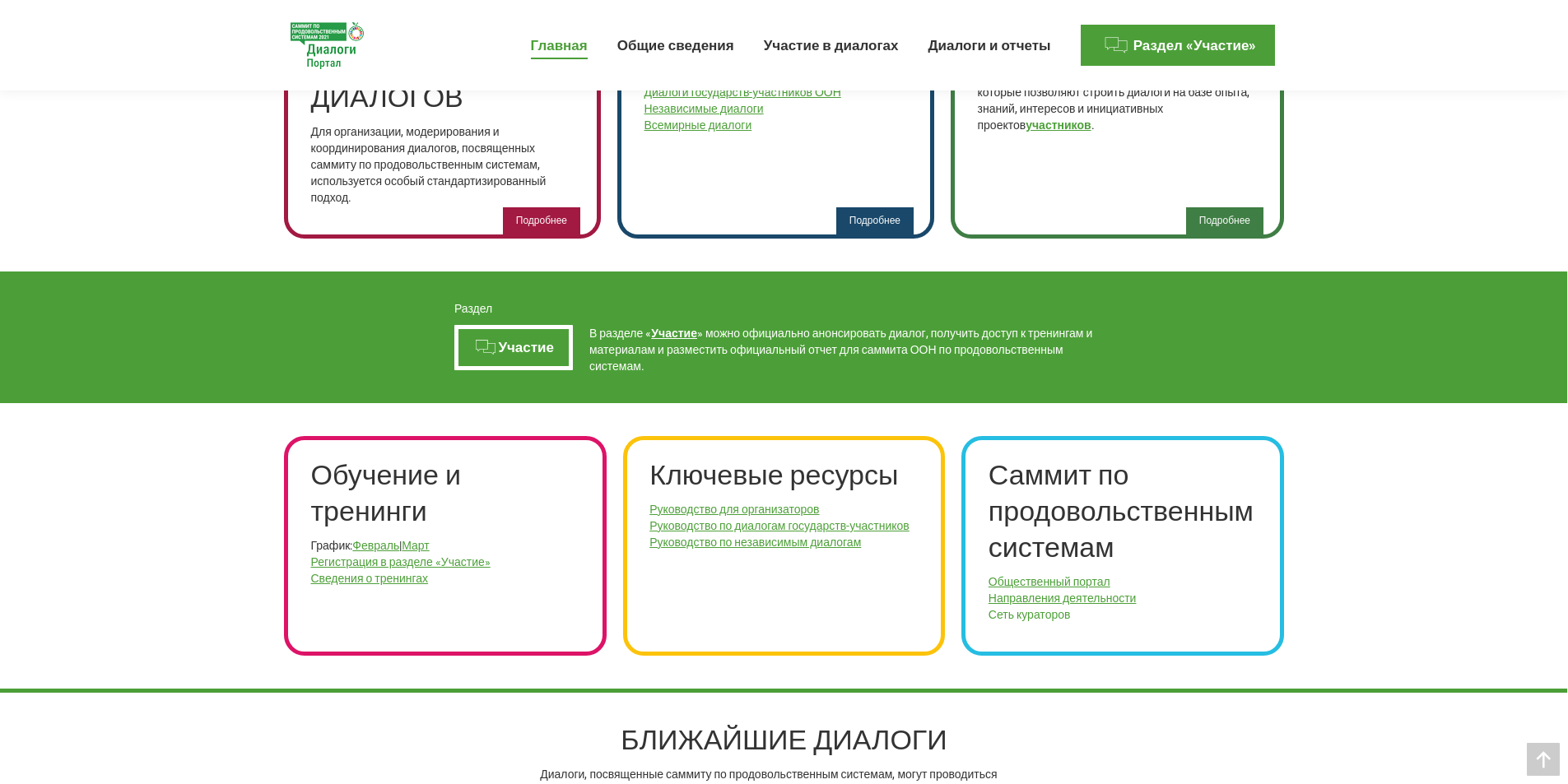
click at [1021, 609] on link "Сеть кураторов" at bounding box center [1029, 615] width 83 height 13
click at [1061, 575] on link "Общественный портал" at bounding box center [1048, 582] width 122 height 13
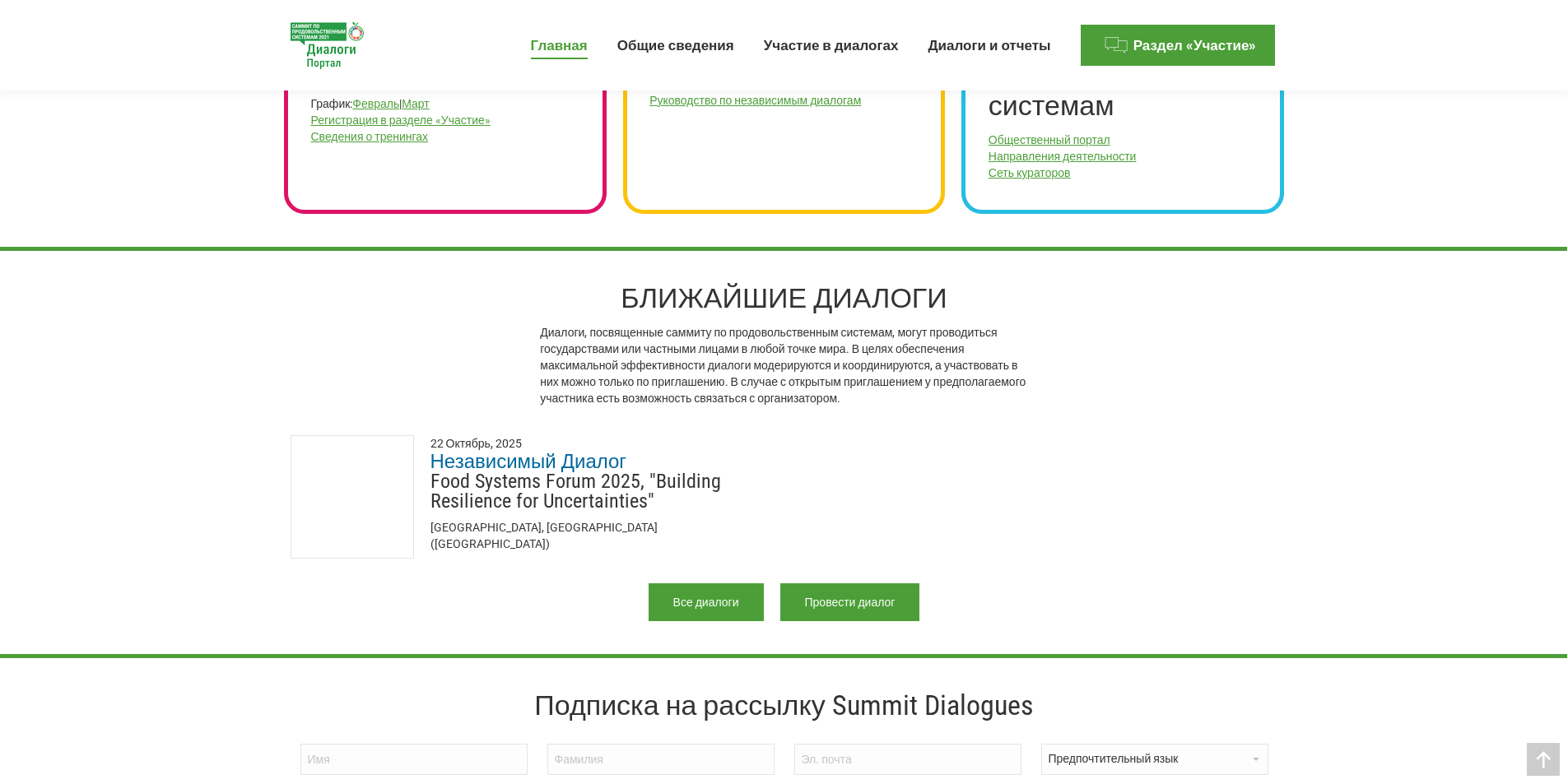
scroll to position [1317, 0]
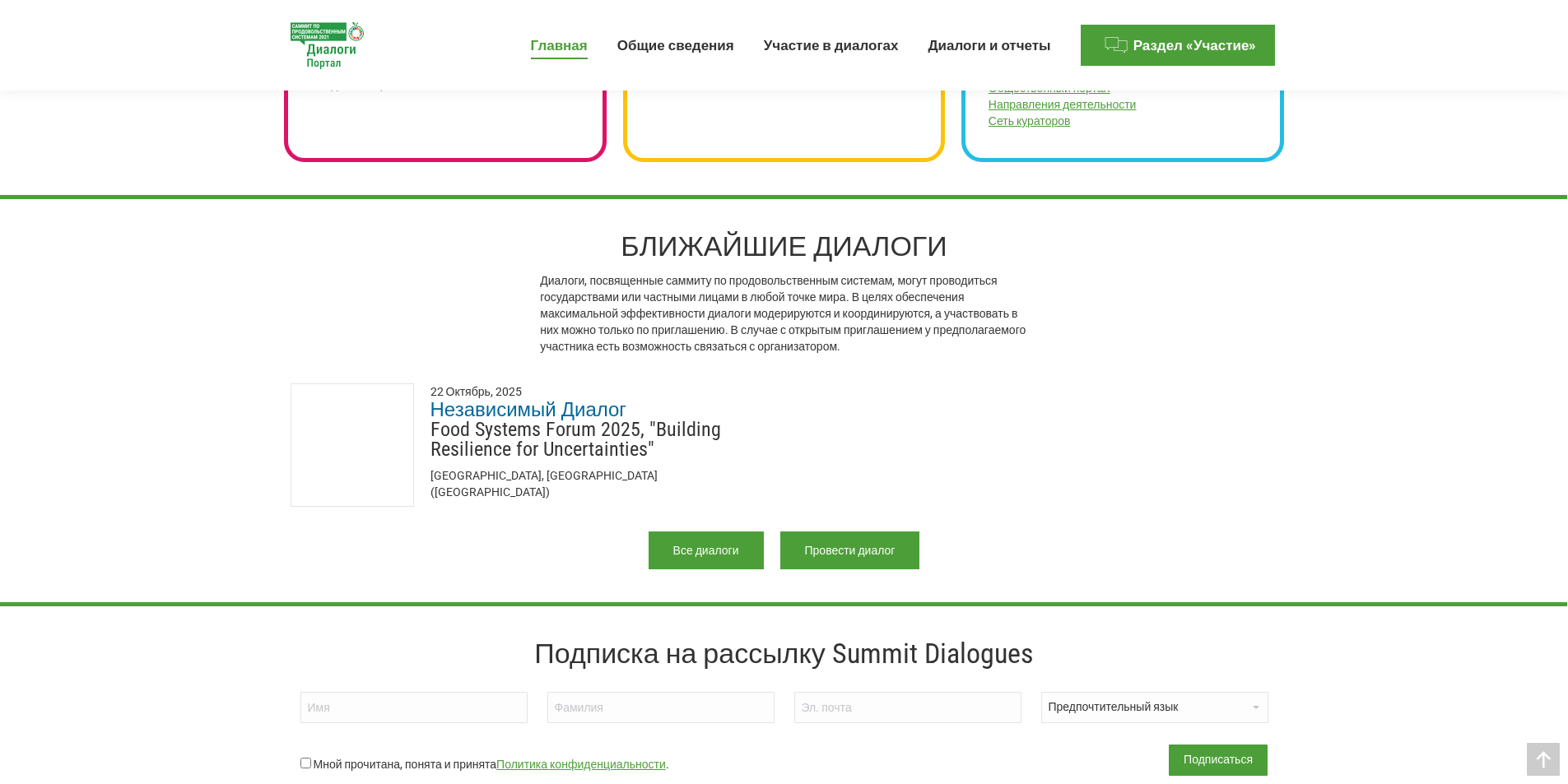
click at [704, 544] on span "Все диалоги" at bounding box center [706, 550] width 66 height 13
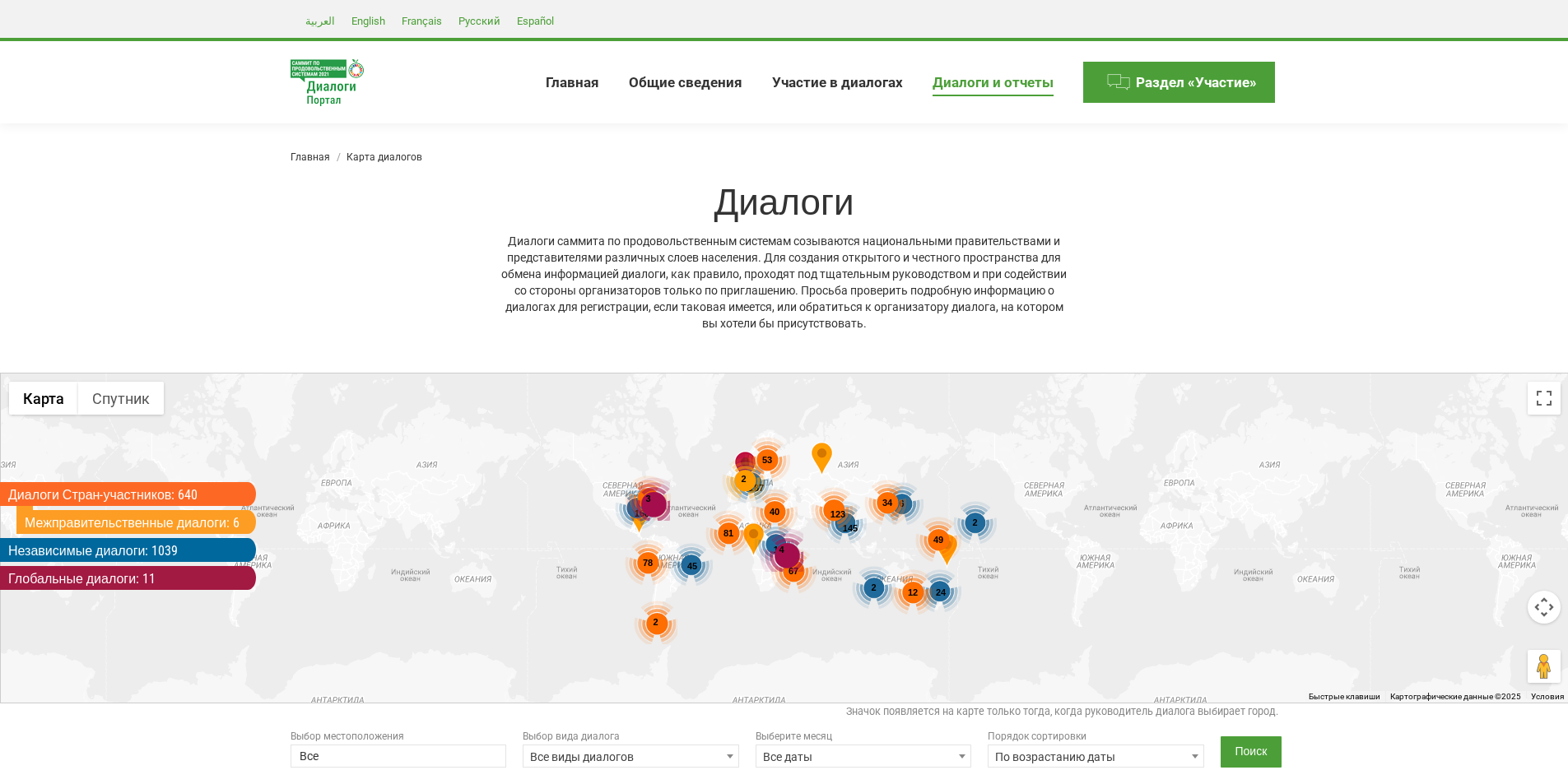
select select
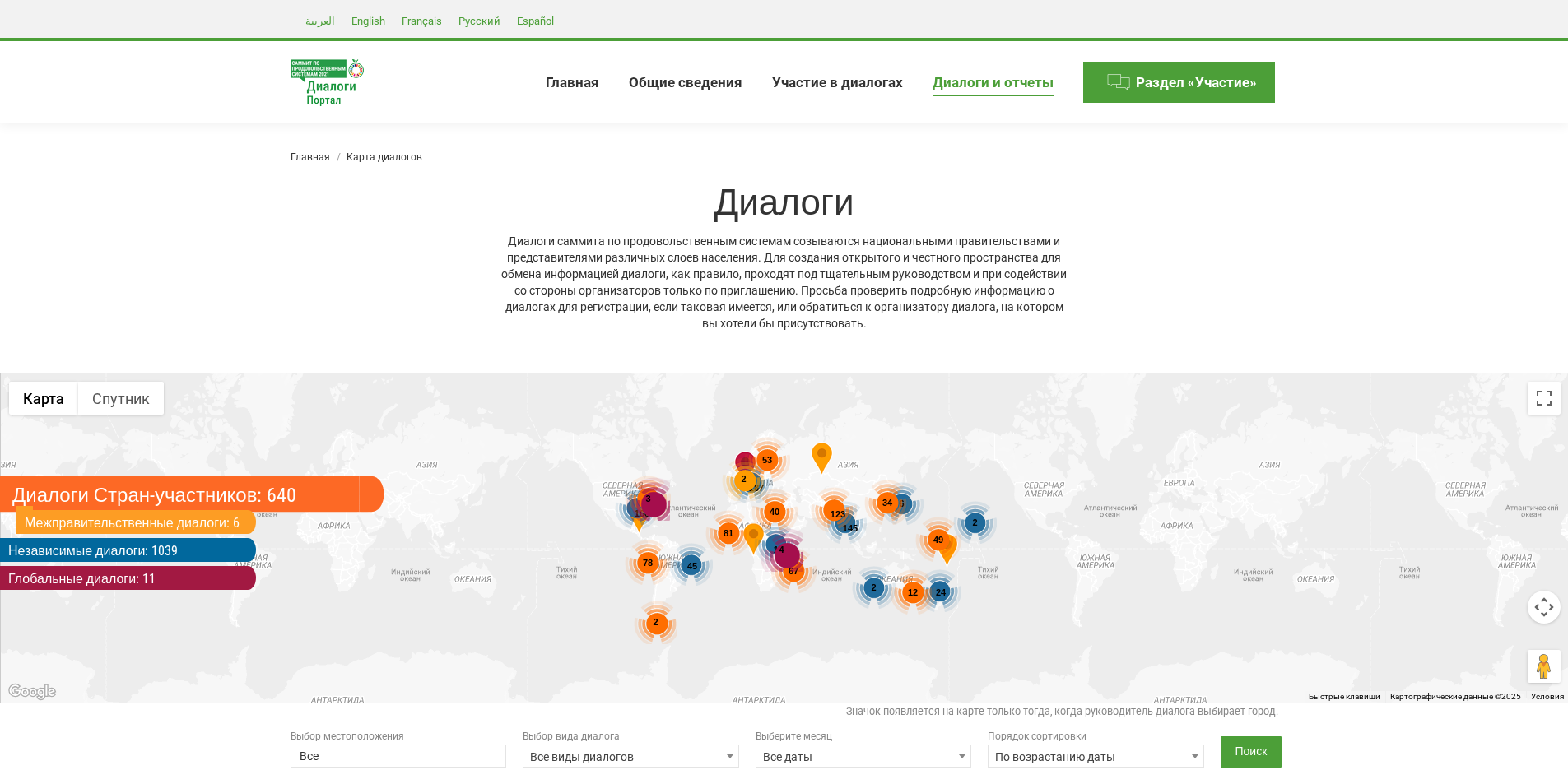
click at [111, 487] on link "Диалоги Стран-участников: 640" at bounding box center [180, 495] width 360 height 36
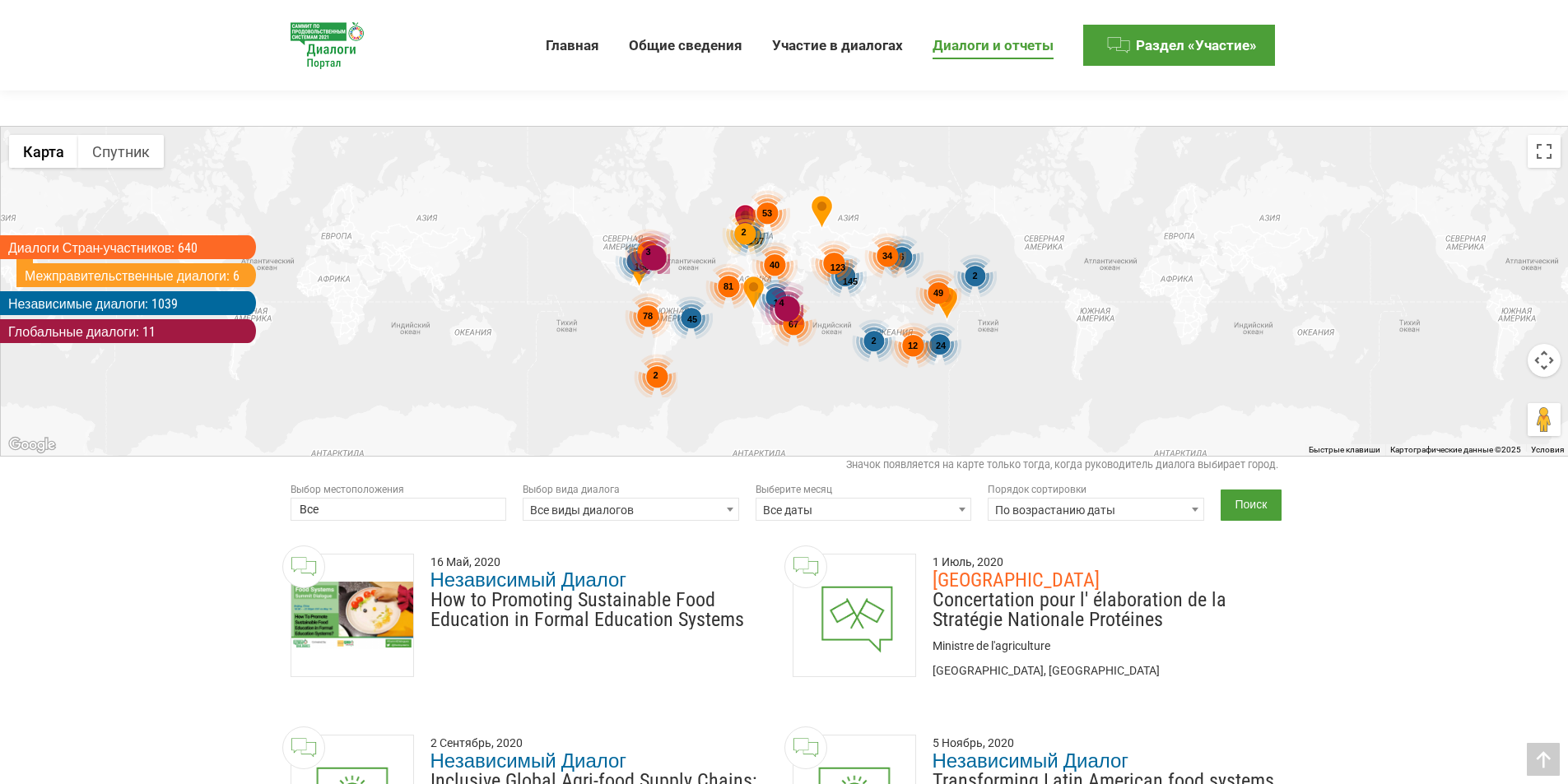
scroll to position [412, 0]
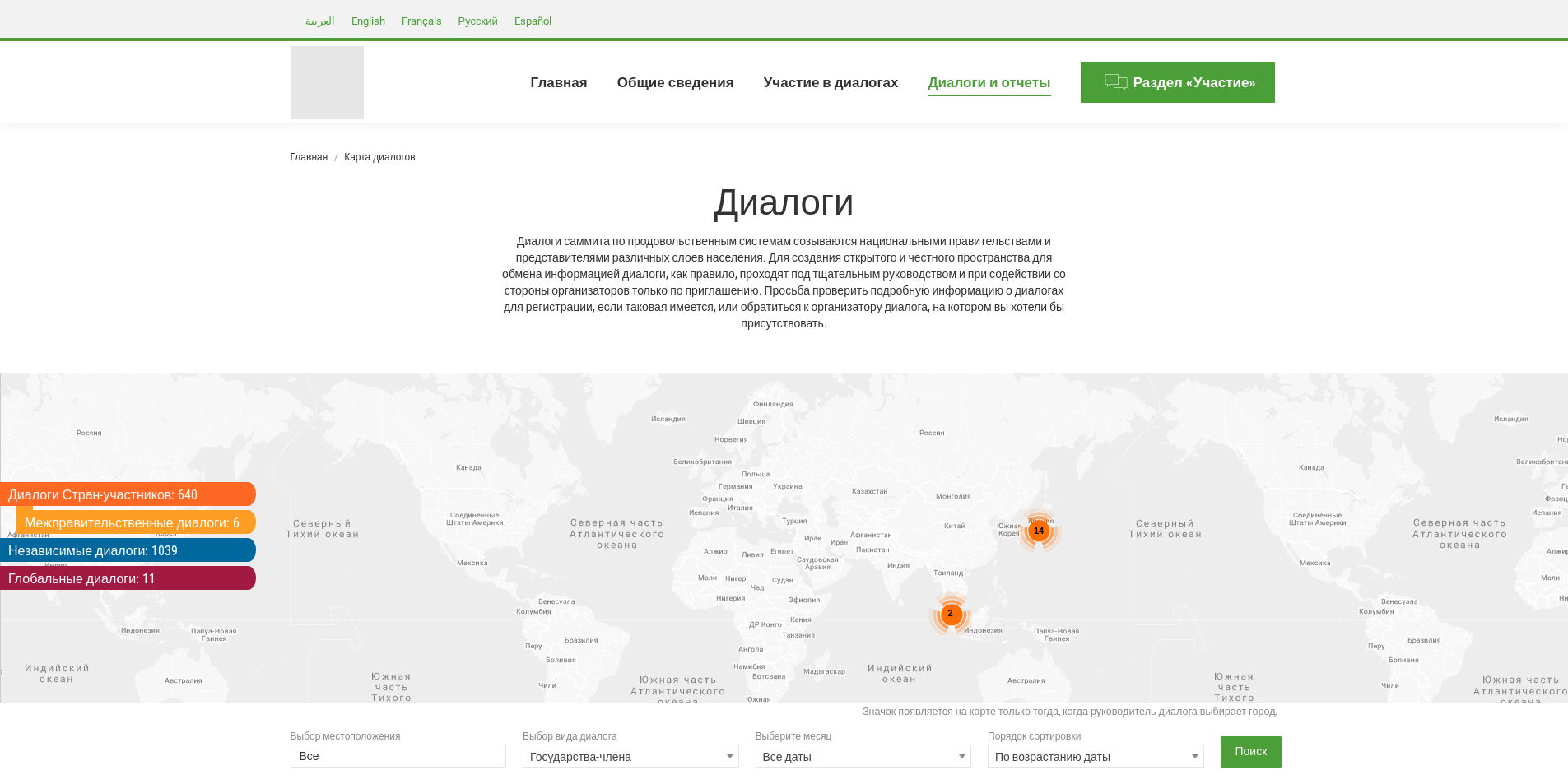
select select
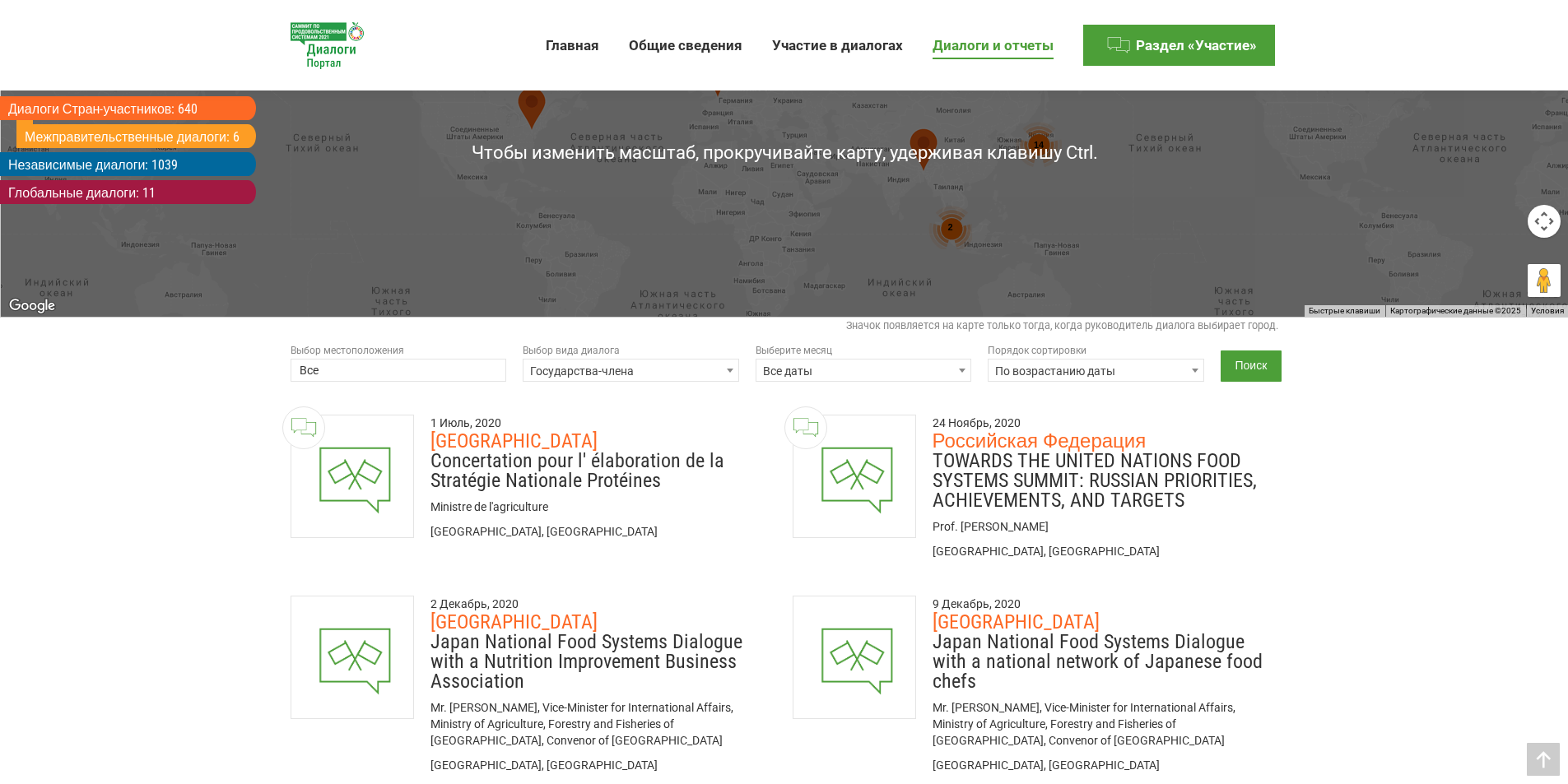
scroll to position [412, 0]
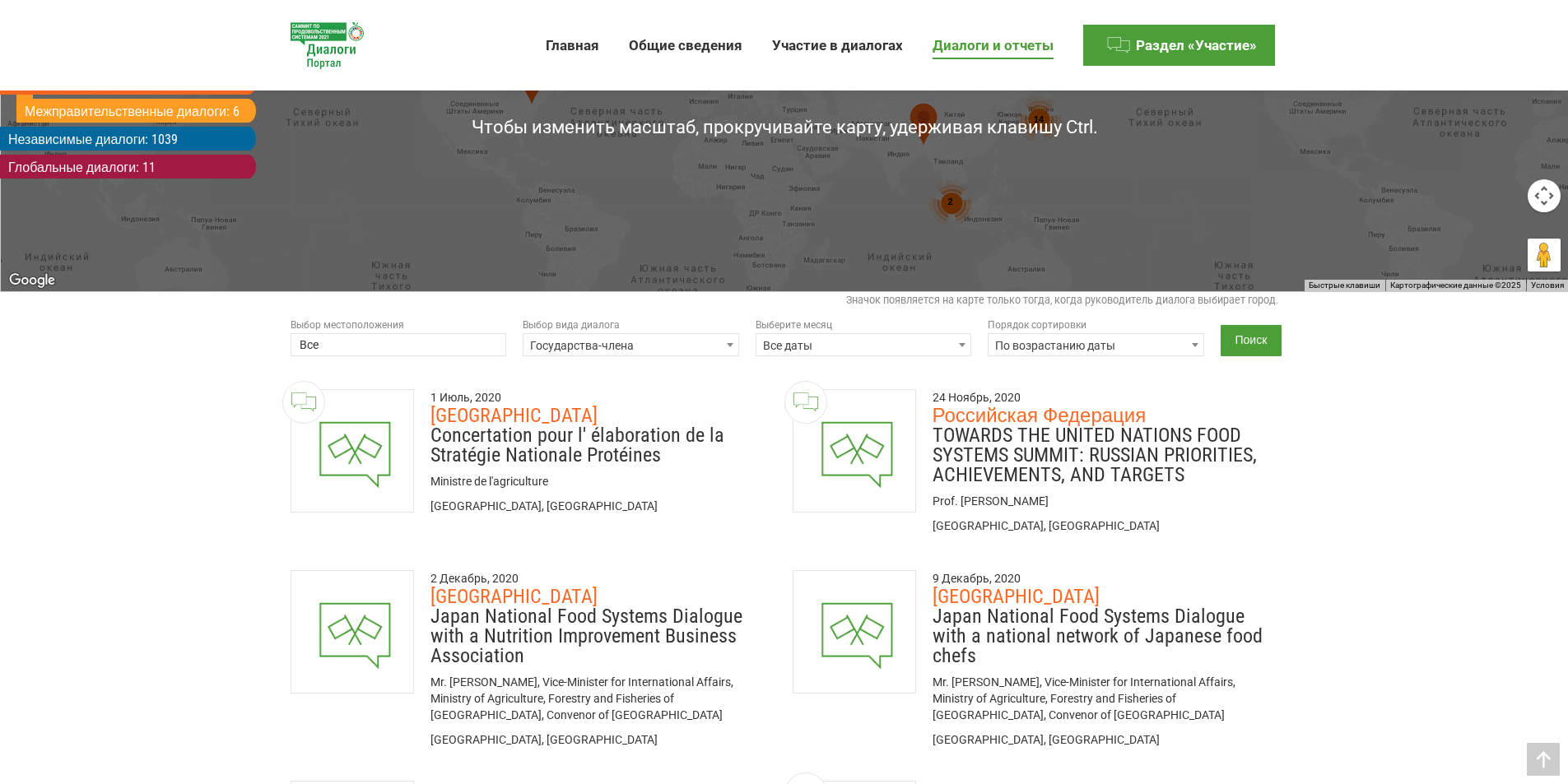
click at [1030, 412] on h3 "Российская Федерация" at bounding box center [1105, 415] width 346 height 19
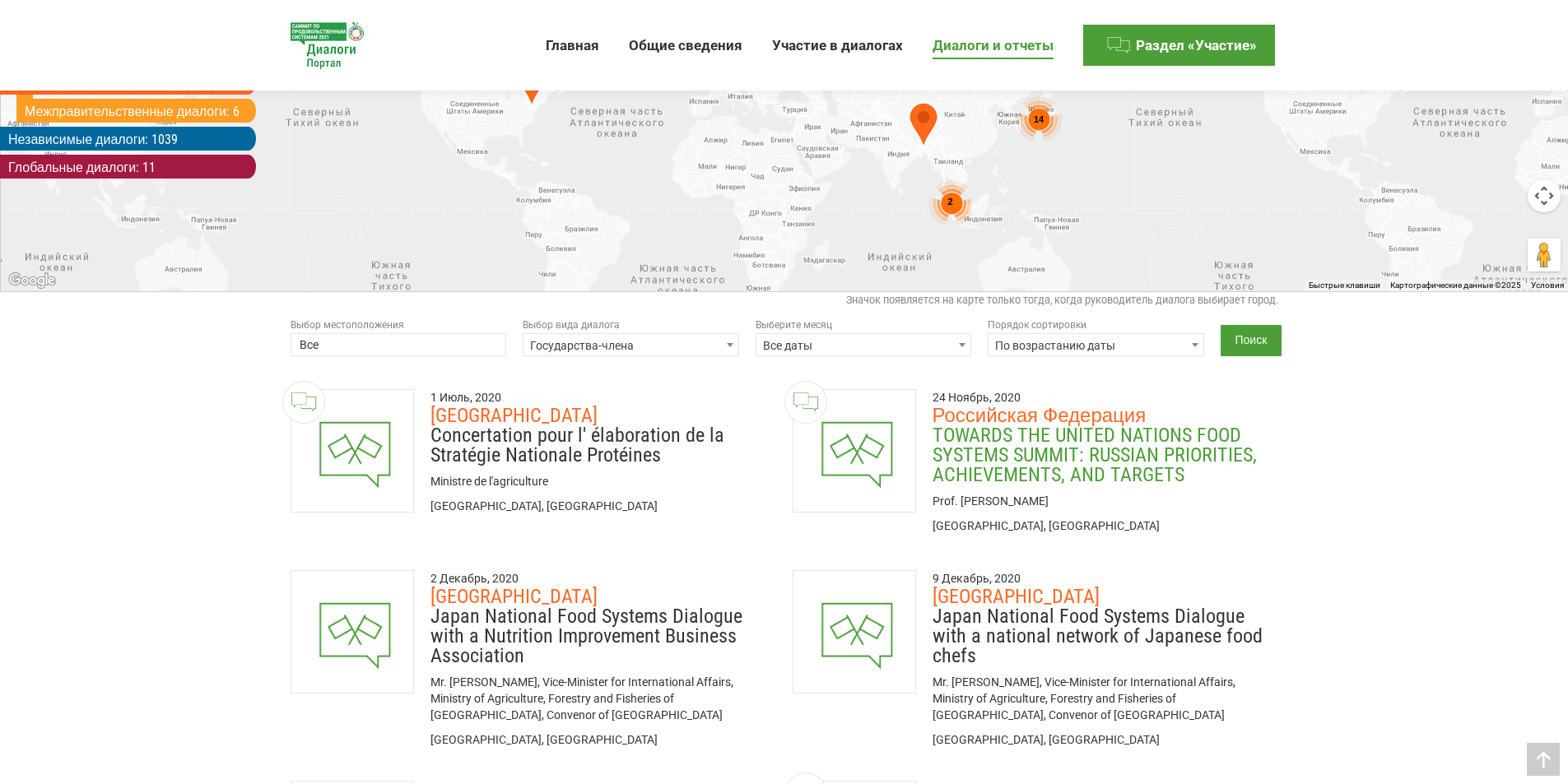
click at [1019, 438] on link "TOWARDS THE UNITED NATIONS FOOD SYSTEMS SUMMIT: RUSSIAN PRIORITIES, ACHIEVEMENT…" at bounding box center [1095, 455] width 325 height 62
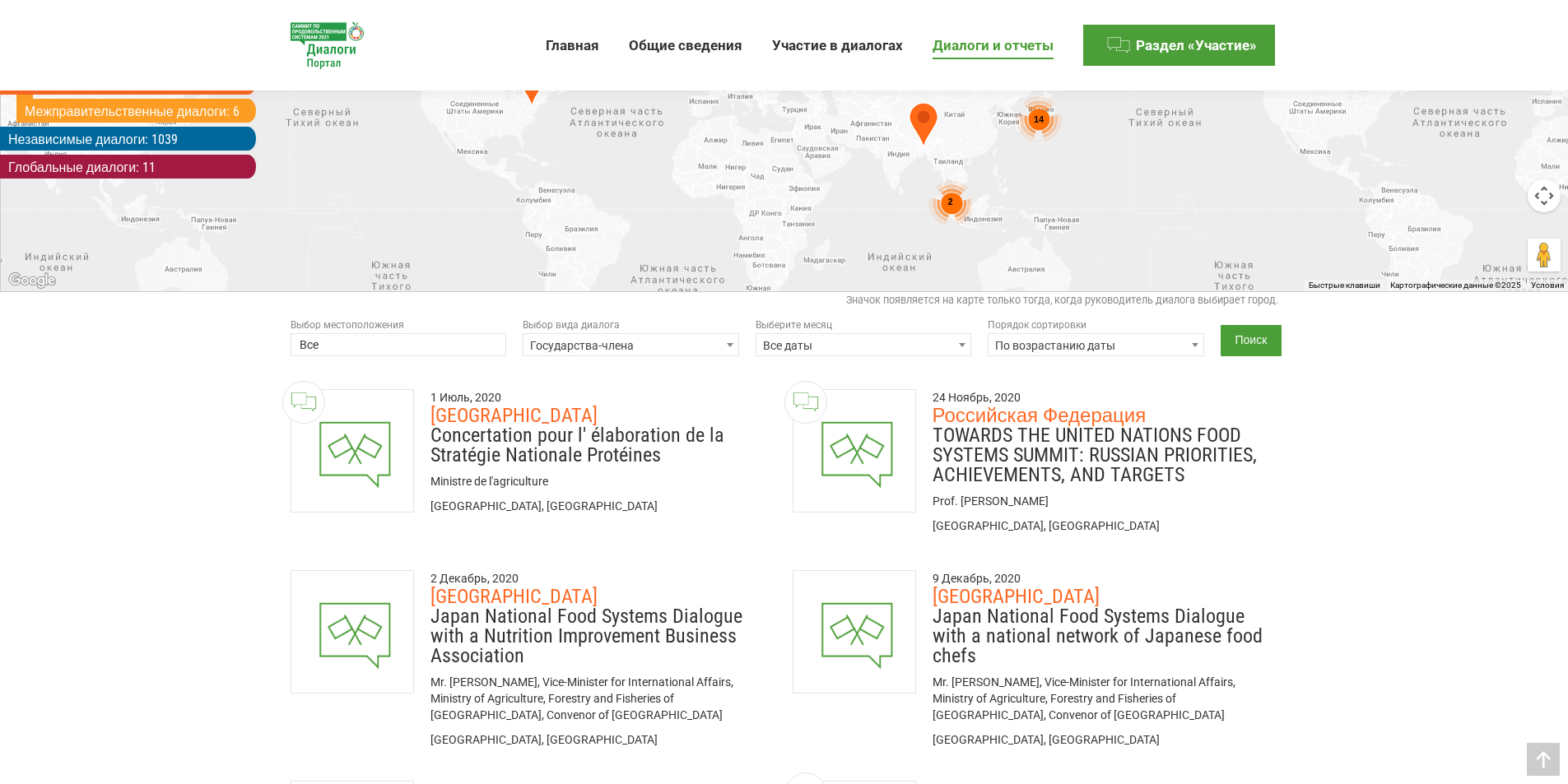
click at [965, 347] on span at bounding box center [962, 344] width 17 height 21
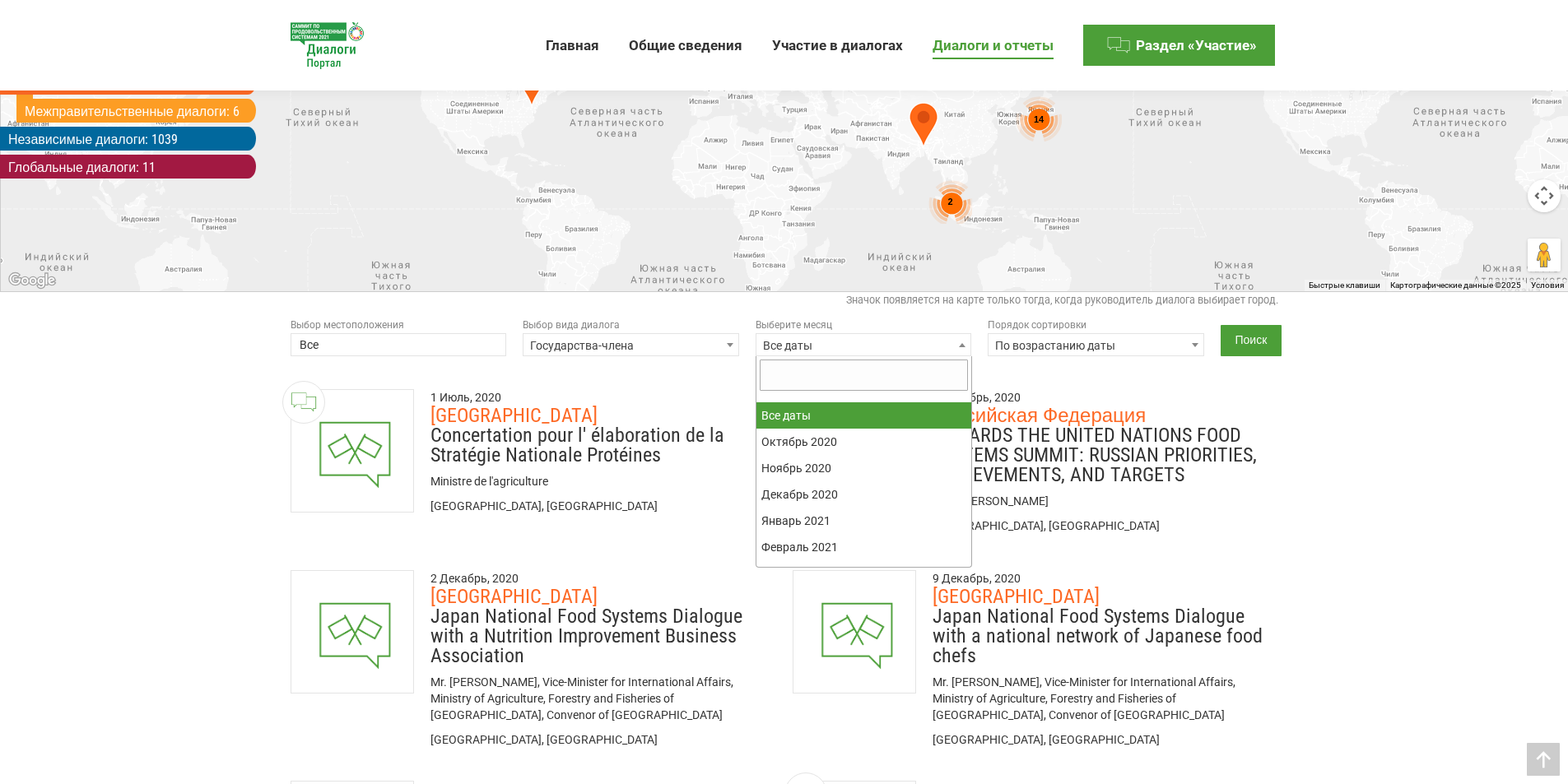
click at [965, 347] on span at bounding box center [962, 344] width 17 height 21
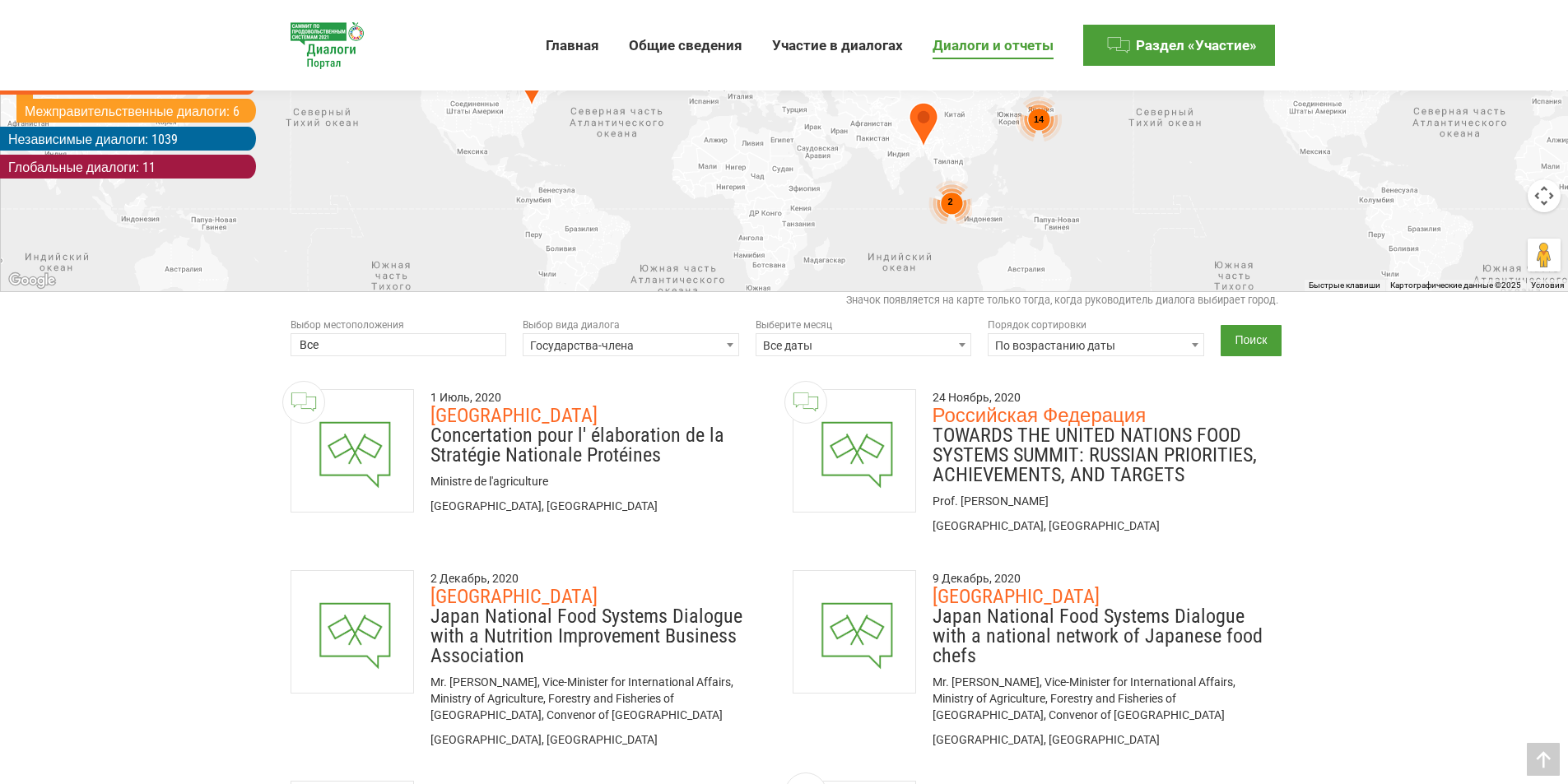
click at [962, 347] on span at bounding box center [962, 344] width 17 height 21
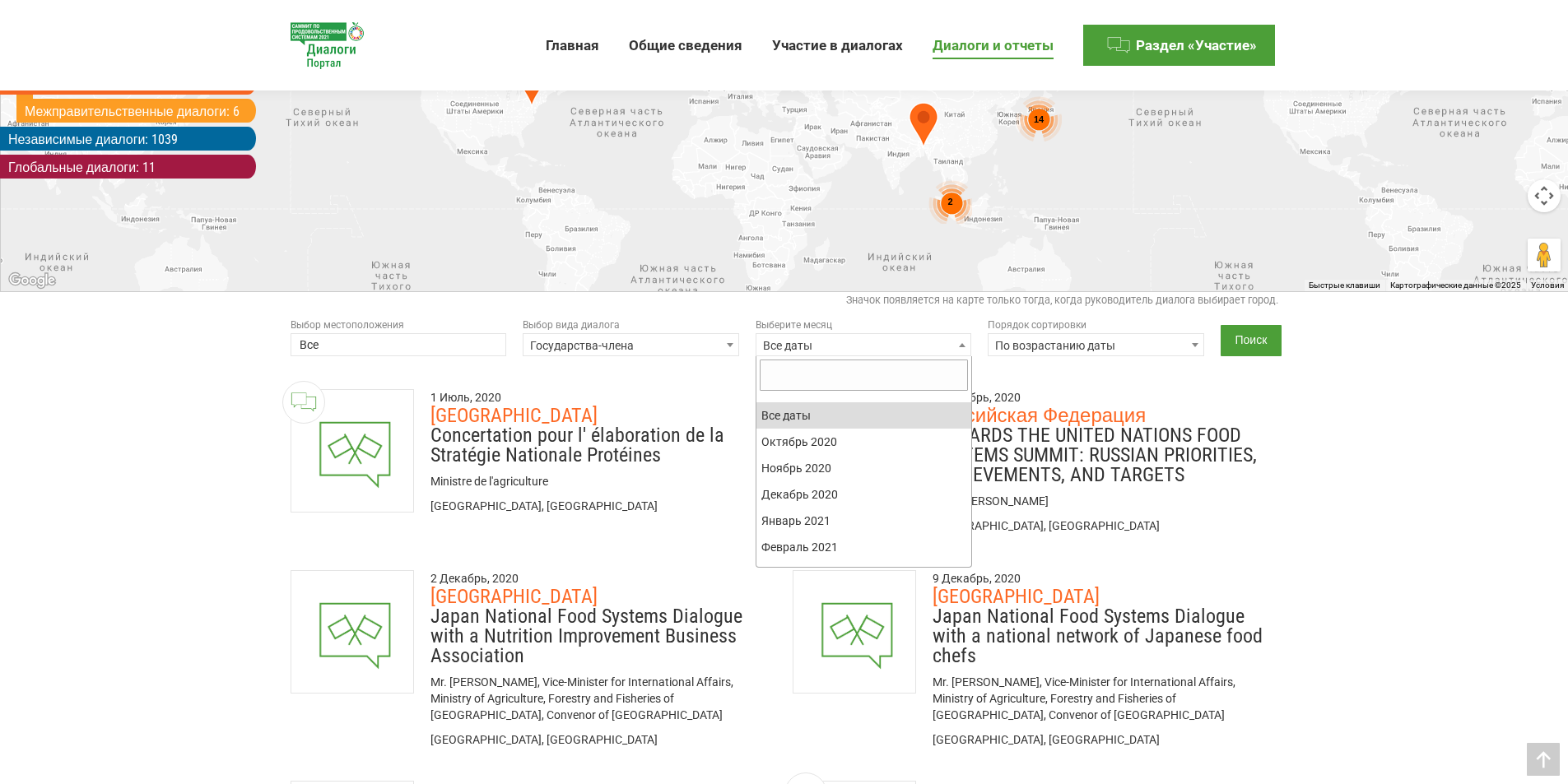
select select "20250601-20250630"
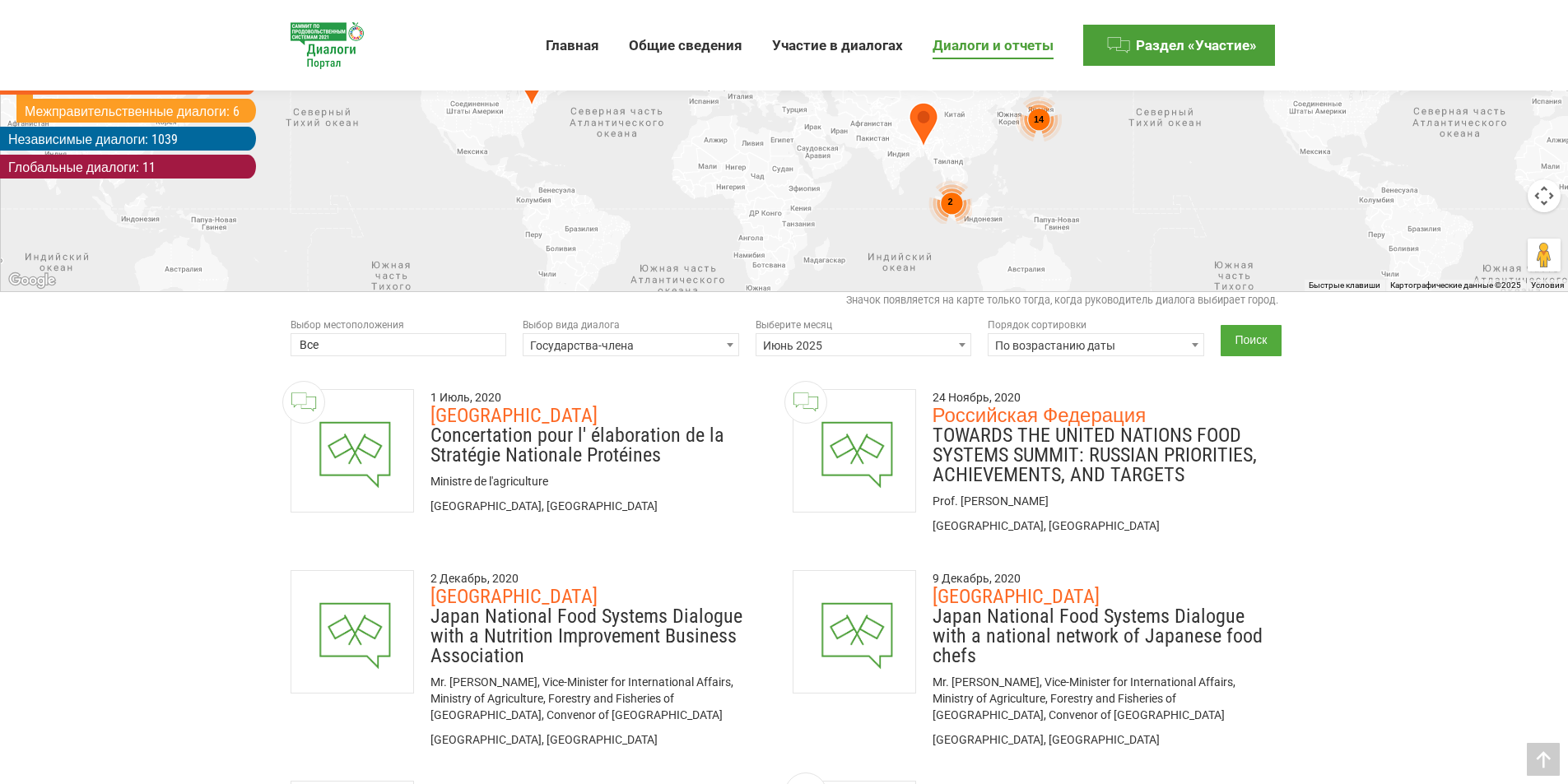
click at [1262, 356] on input "Поиск" at bounding box center [1252, 341] width 62 height 32
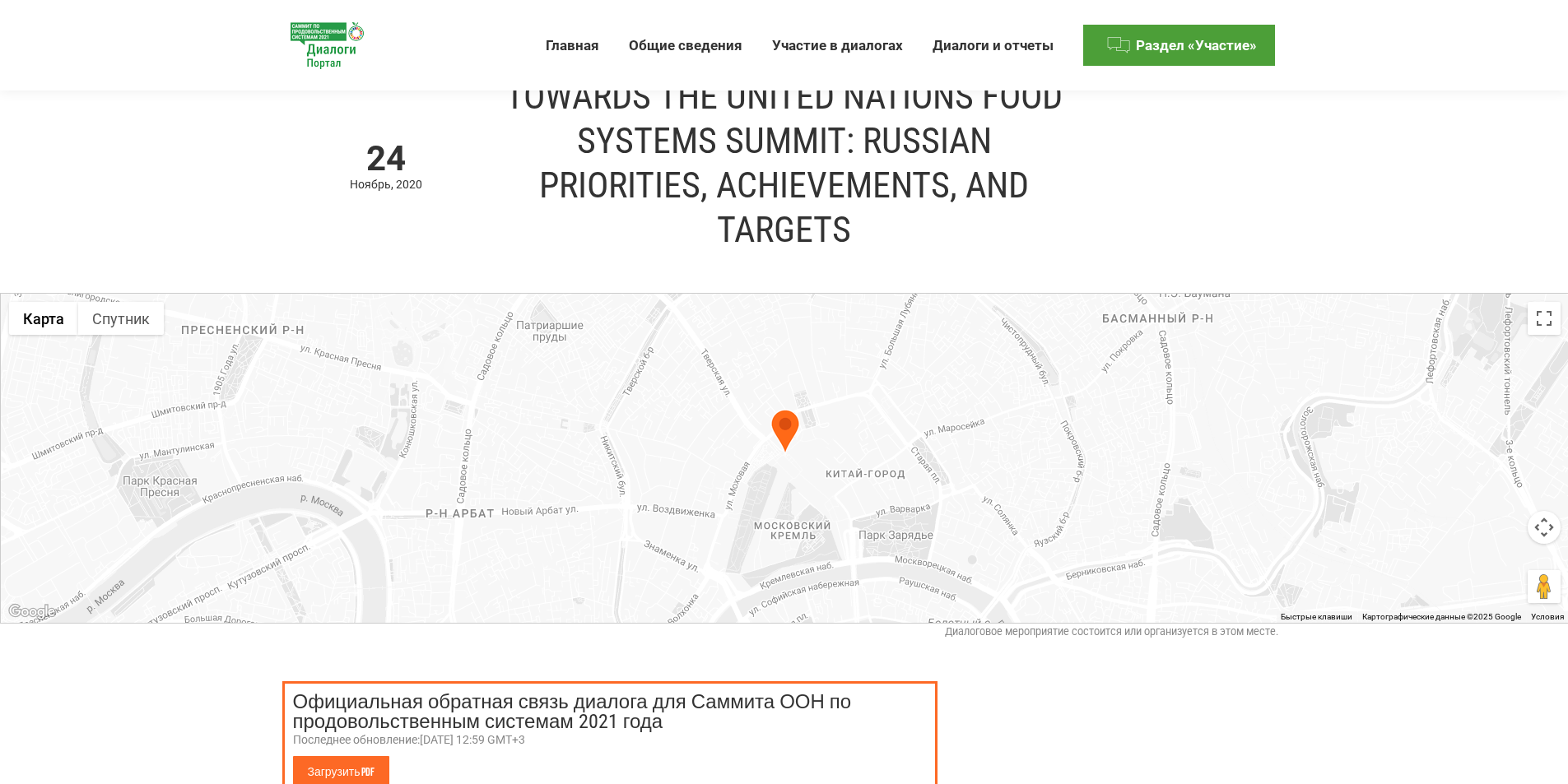
scroll to position [329, 0]
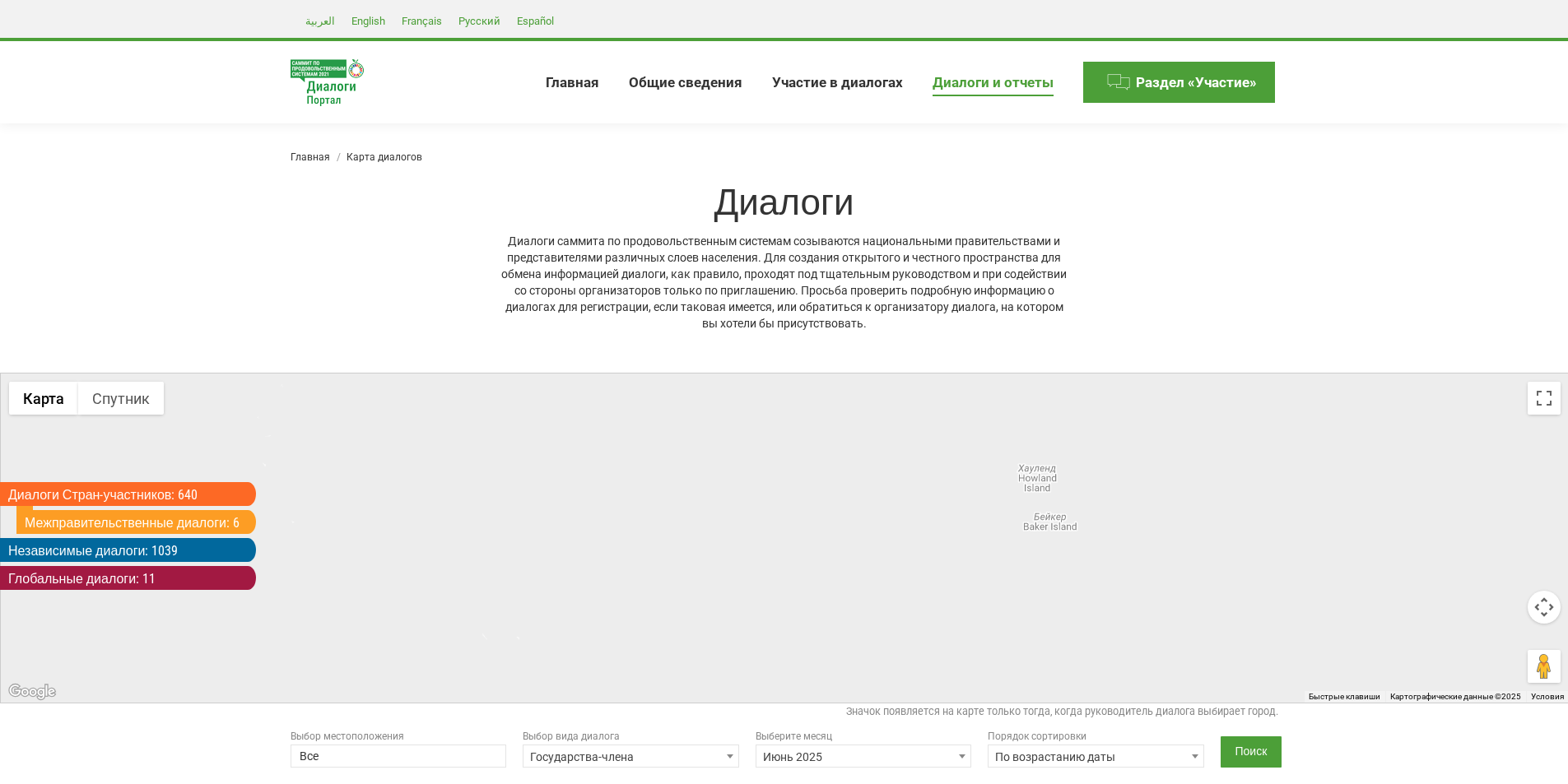
select select
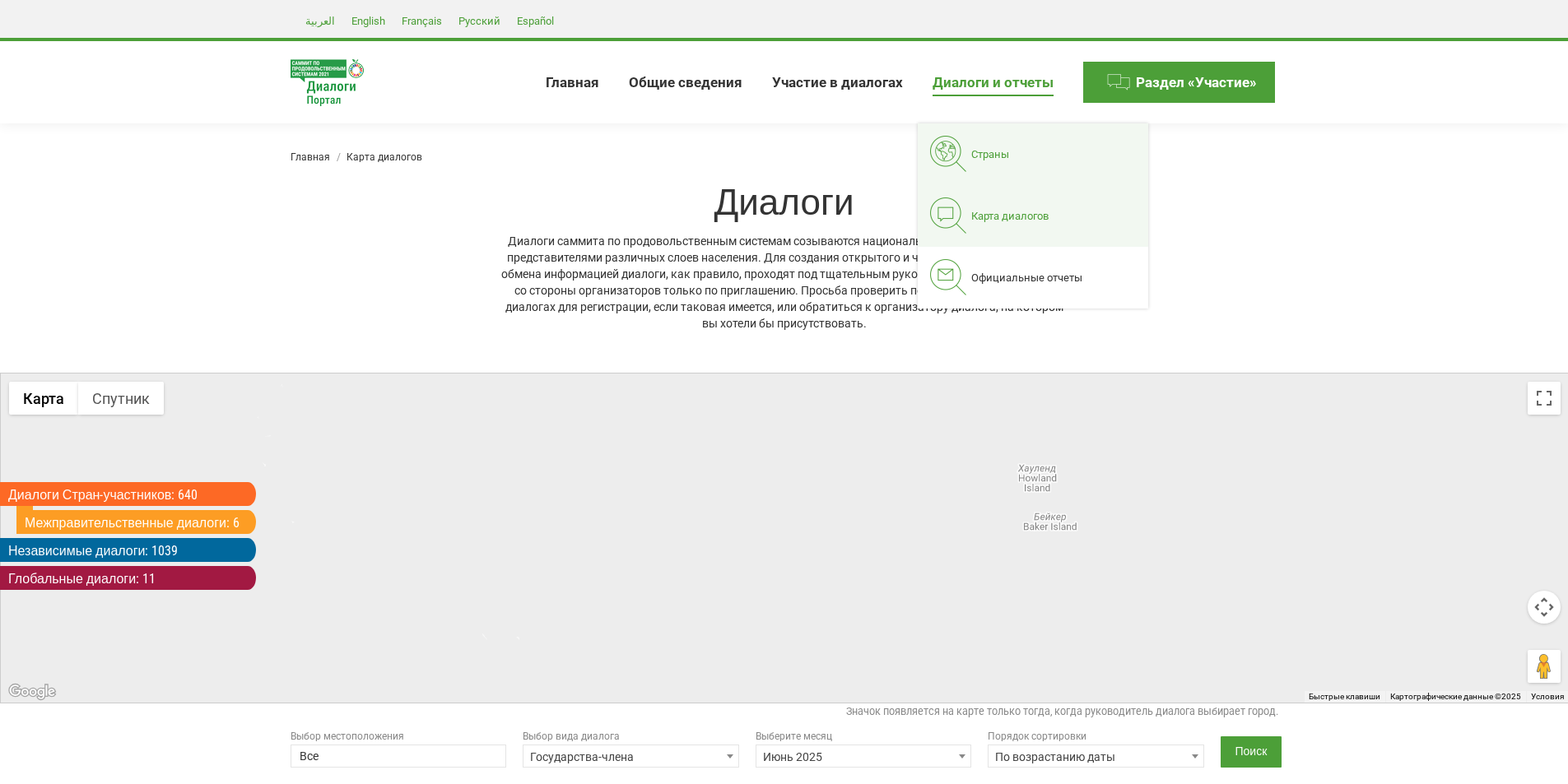
click at [994, 146] on link "Страны" at bounding box center [1033, 154] width 230 height 62
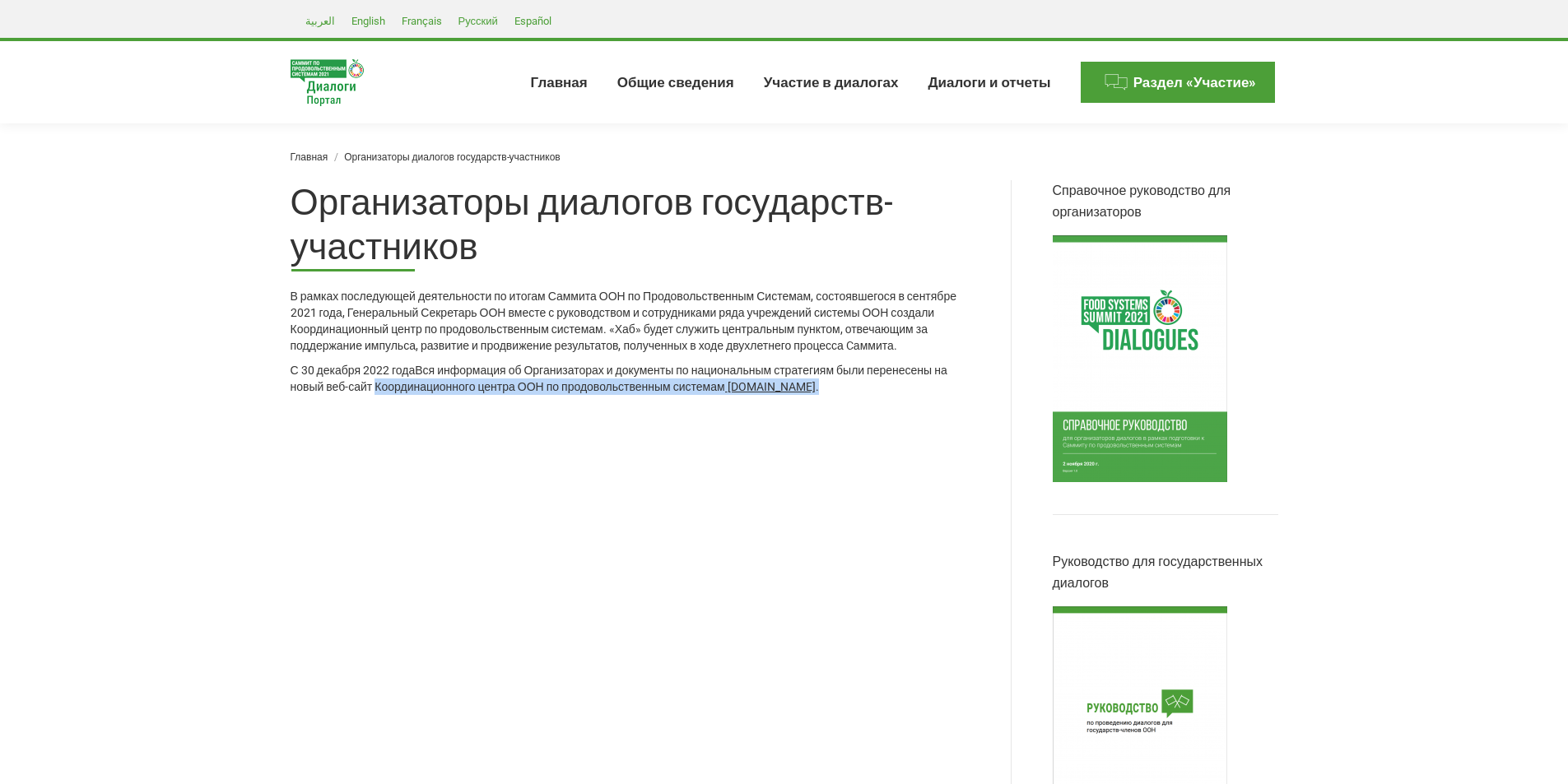
drag, startPoint x: 379, startPoint y: 399, endPoint x: 898, endPoint y: 403, distance: 519.0
click at [898, 395] on div "С 30 декабря 2022 года Вся информация об Организаторах и документы по националь…" at bounding box center [630, 378] width 679 height 32
copy div "Координационного центра ООН по продовольственным системам www.unfoodsystemshub.…"
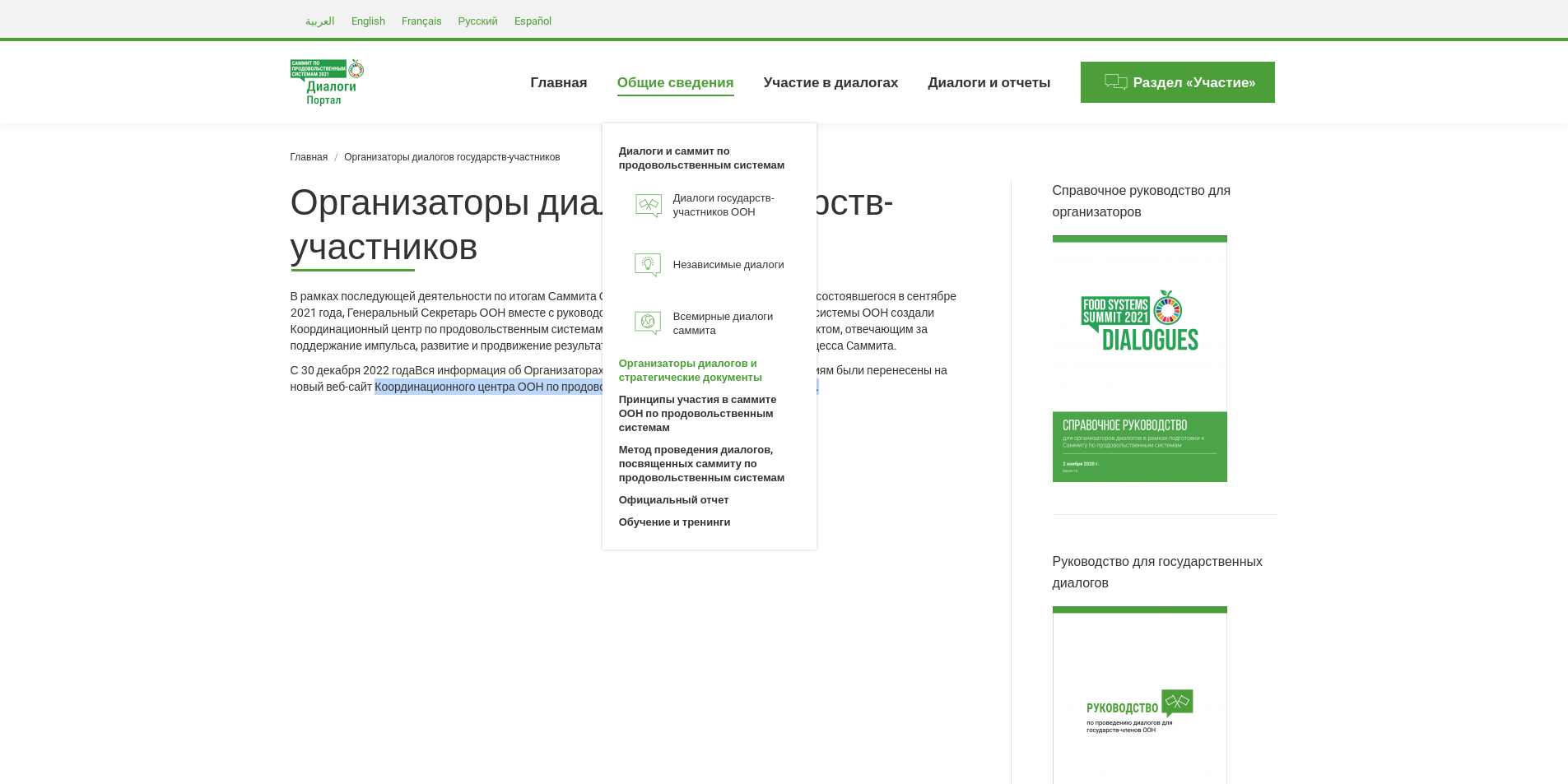
click at [679, 372] on span "Организаторы диалогов и стратегические документы" at bounding box center [709, 370] width 181 height 28
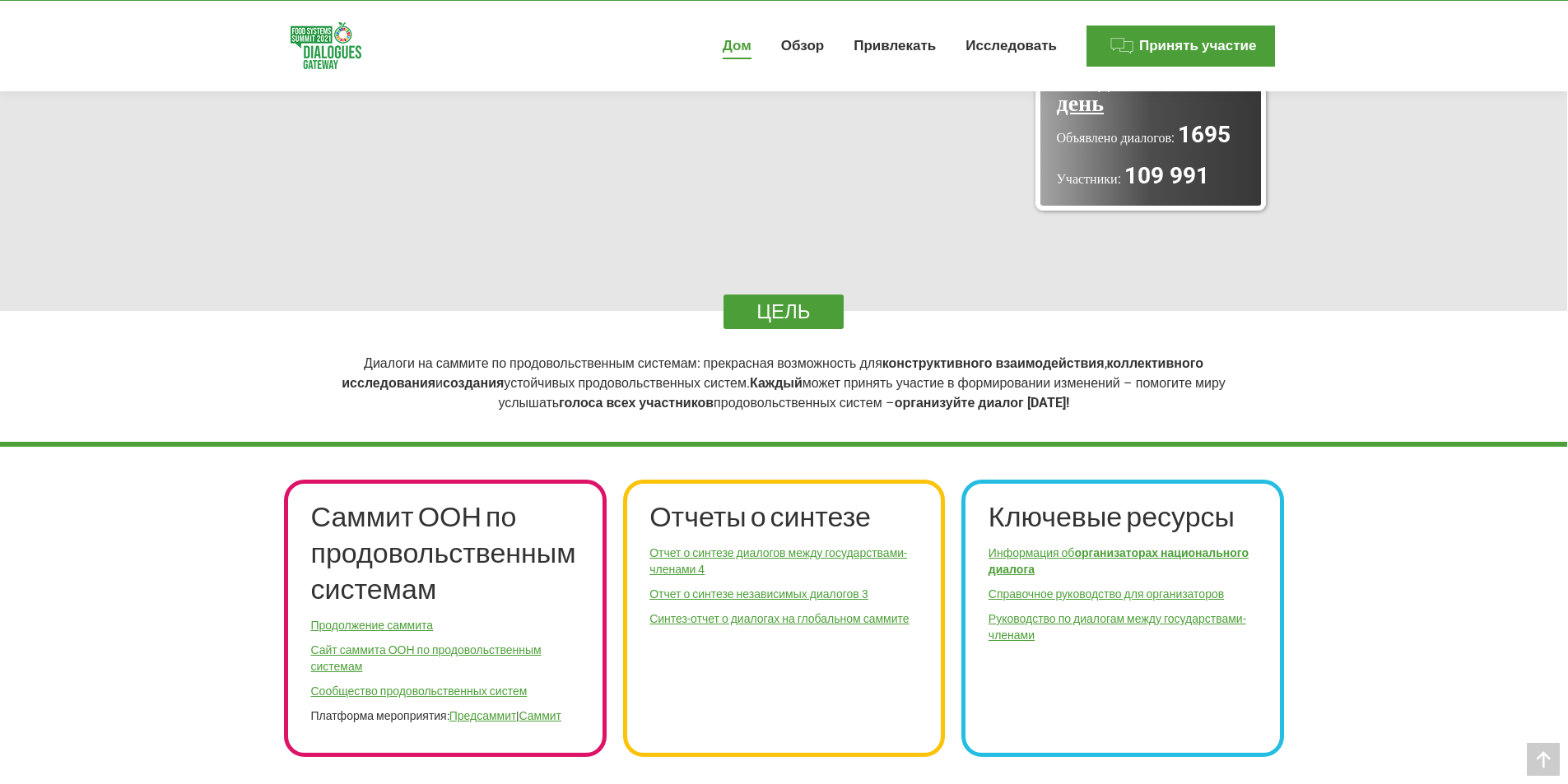
scroll to position [374, 0]
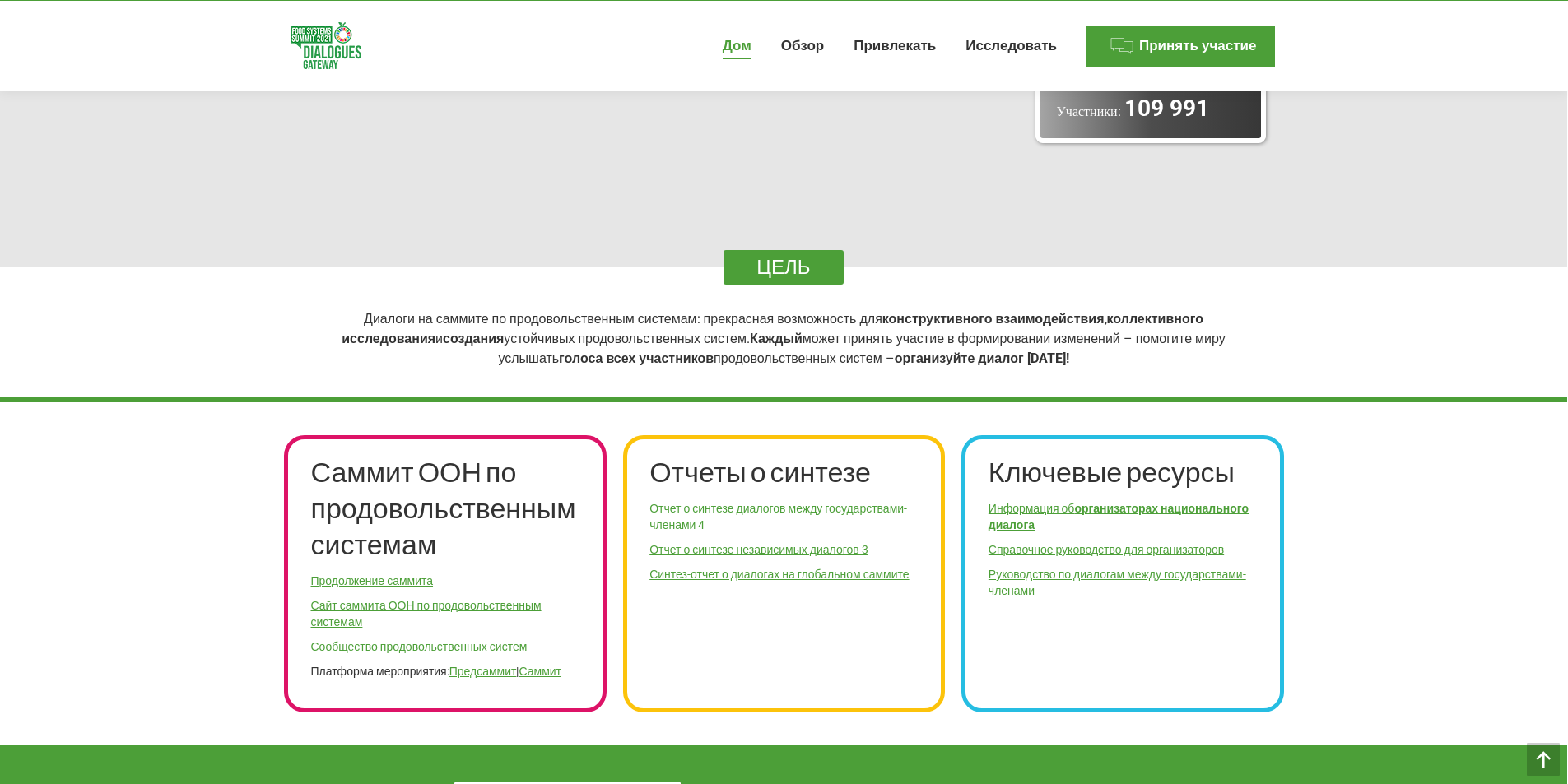
click at [716, 508] on font "Отчет о синтезе диалогов между государствами-членами 4" at bounding box center [778, 517] width 258 height 30
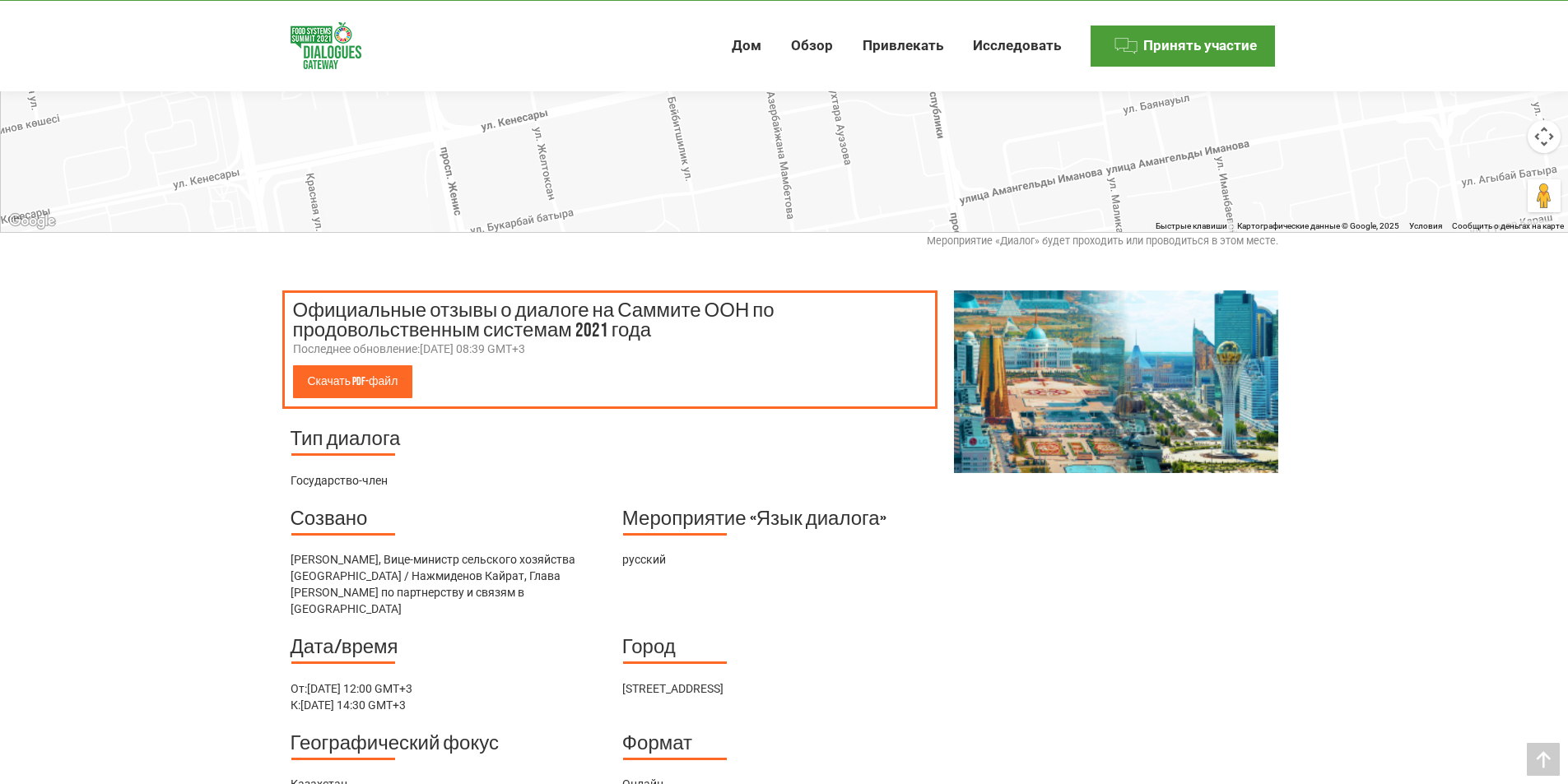
scroll to position [374, 0]
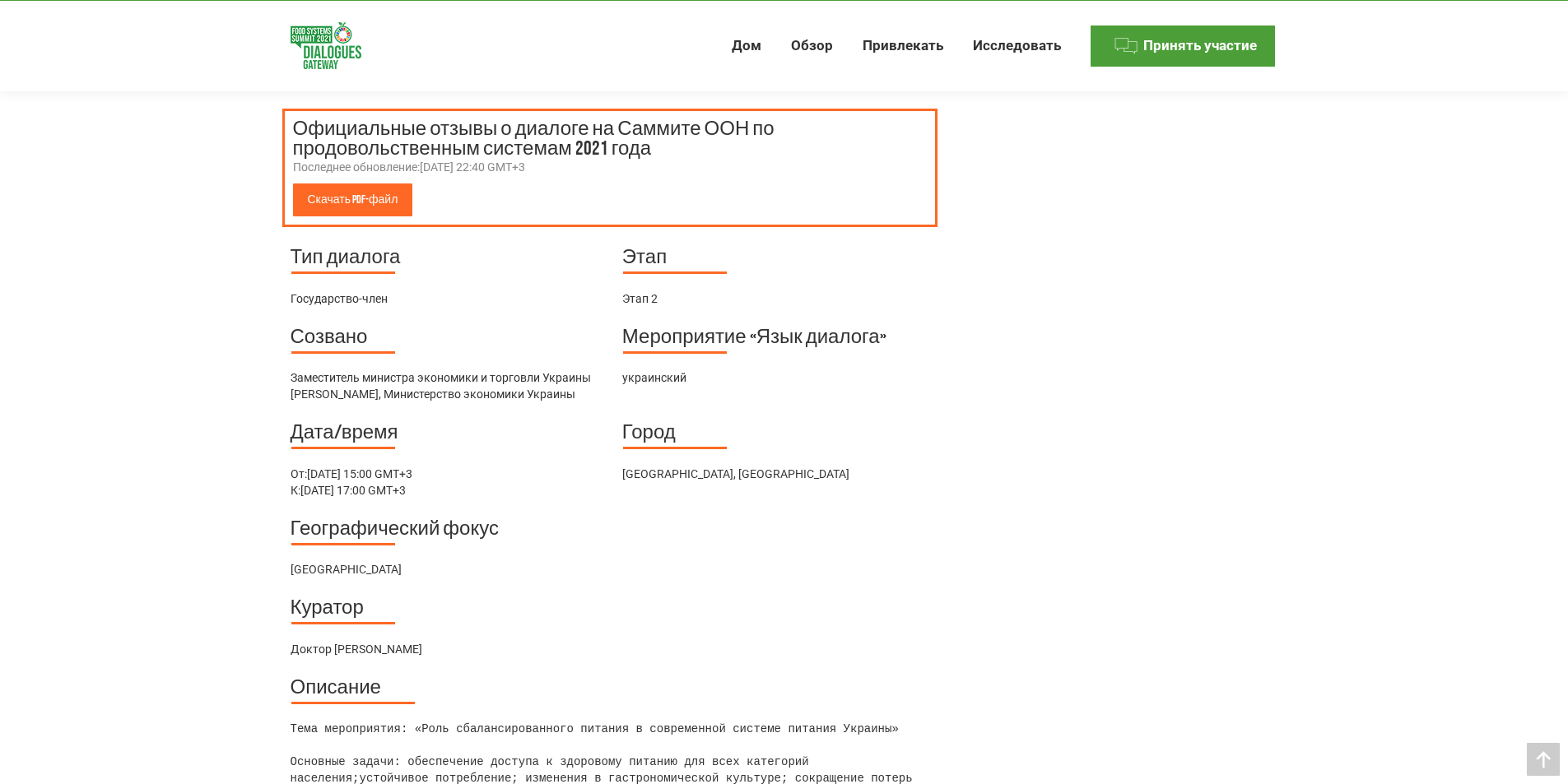
scroll to position [555, 0]
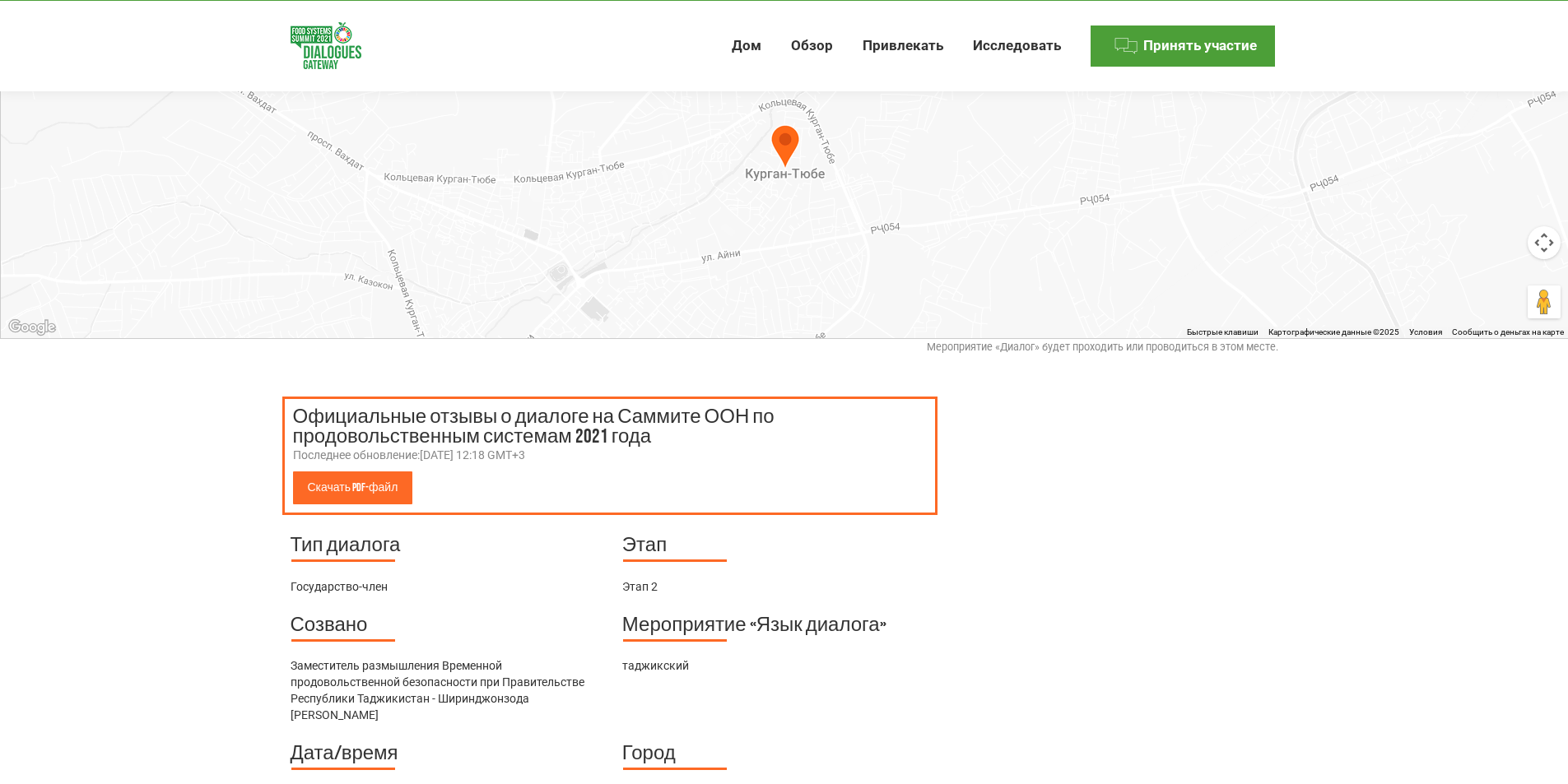
scroll to position [412, 0]
